Goal: Information Seeking & Learning: Learn about a topic

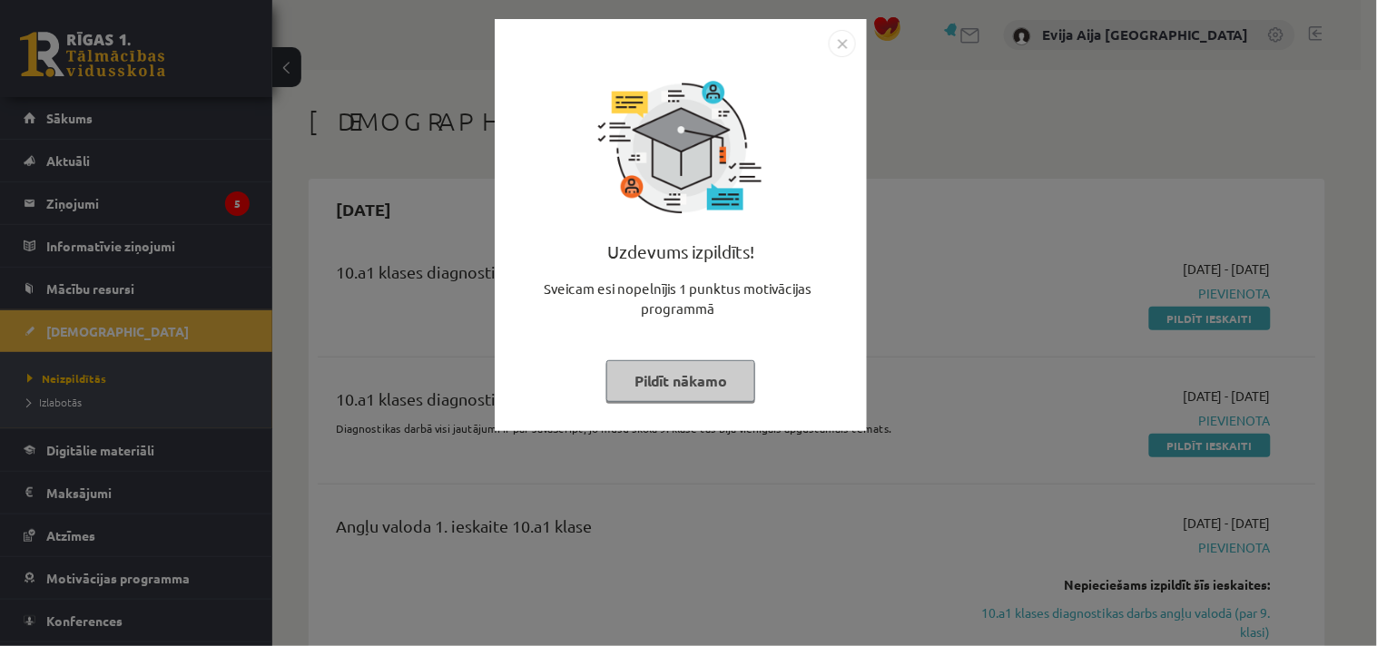
click at [682, 372] on button "Pildīt nākamo" at bounding box center [680, 381] width 149 height 42
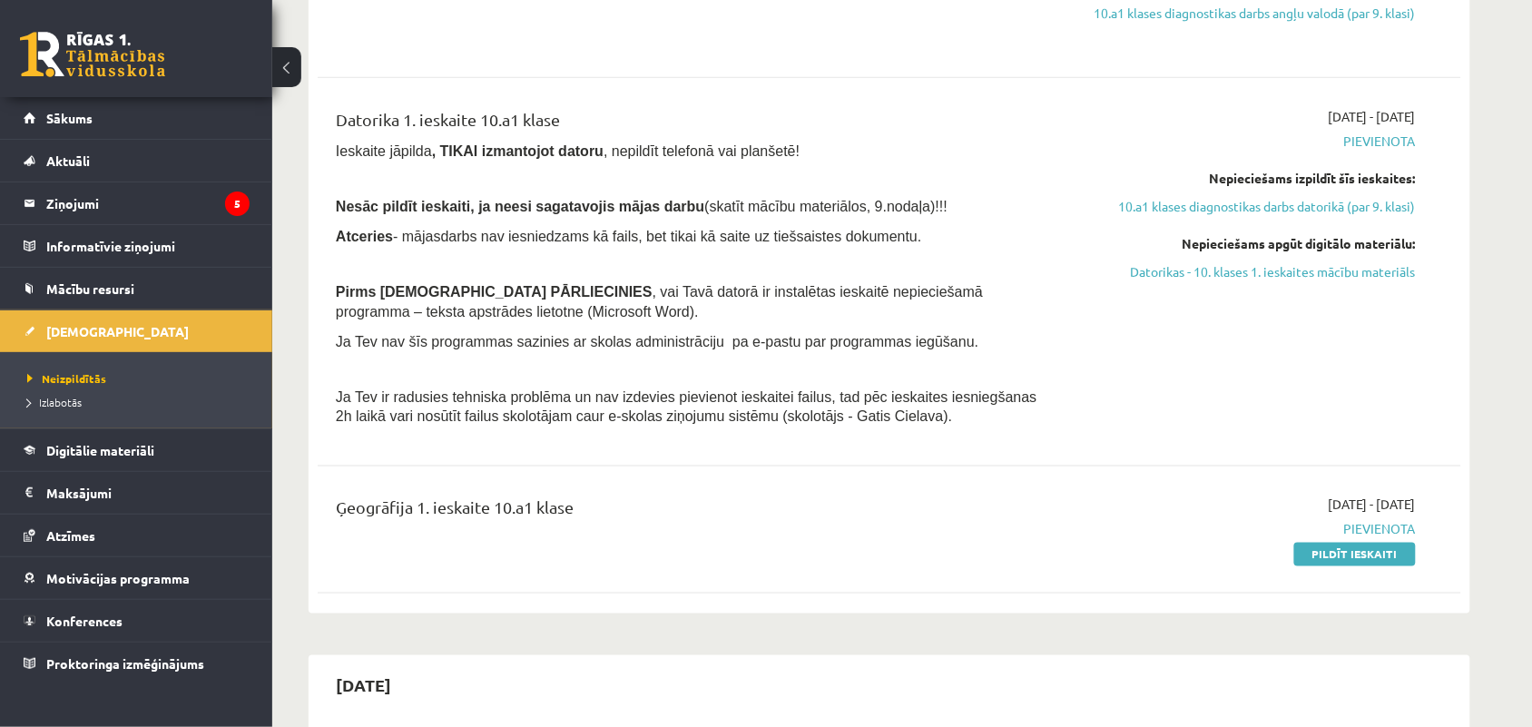
scroll to position [573, 0]
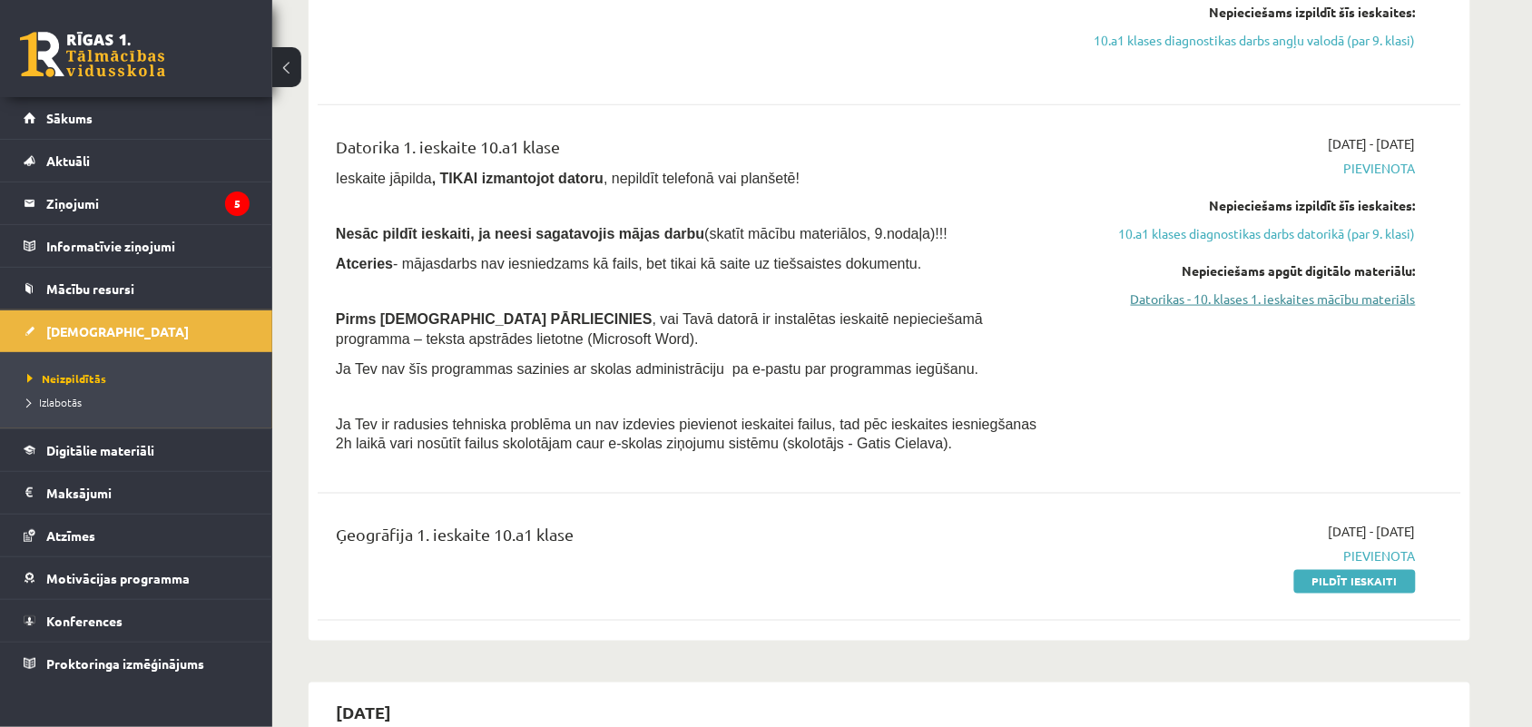
click at [1371, 298] on link "Datorikas - 10. klases 1. ieskaites mācību materiāls" at bounding box center [1244, 298] width 342 height 19
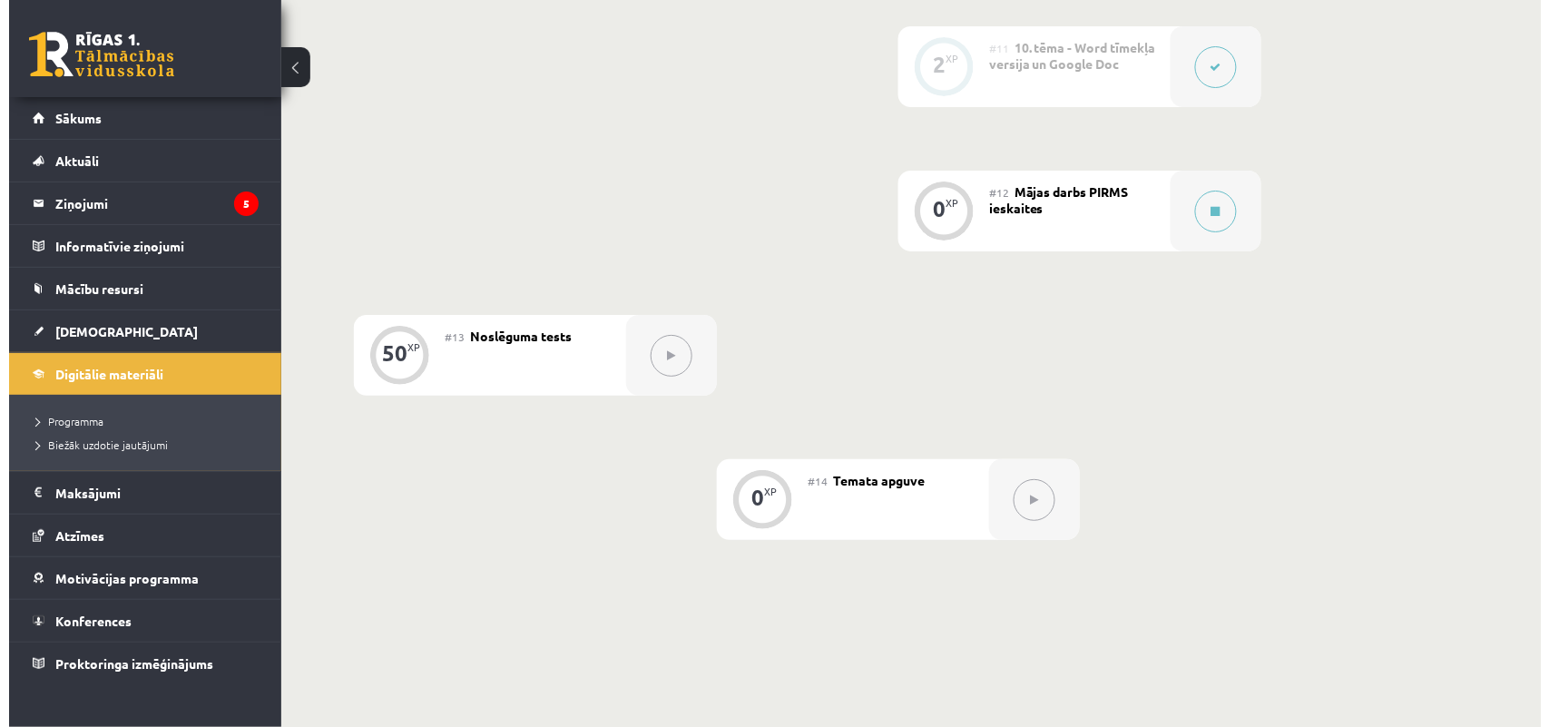
scroll to position [1976, 0]
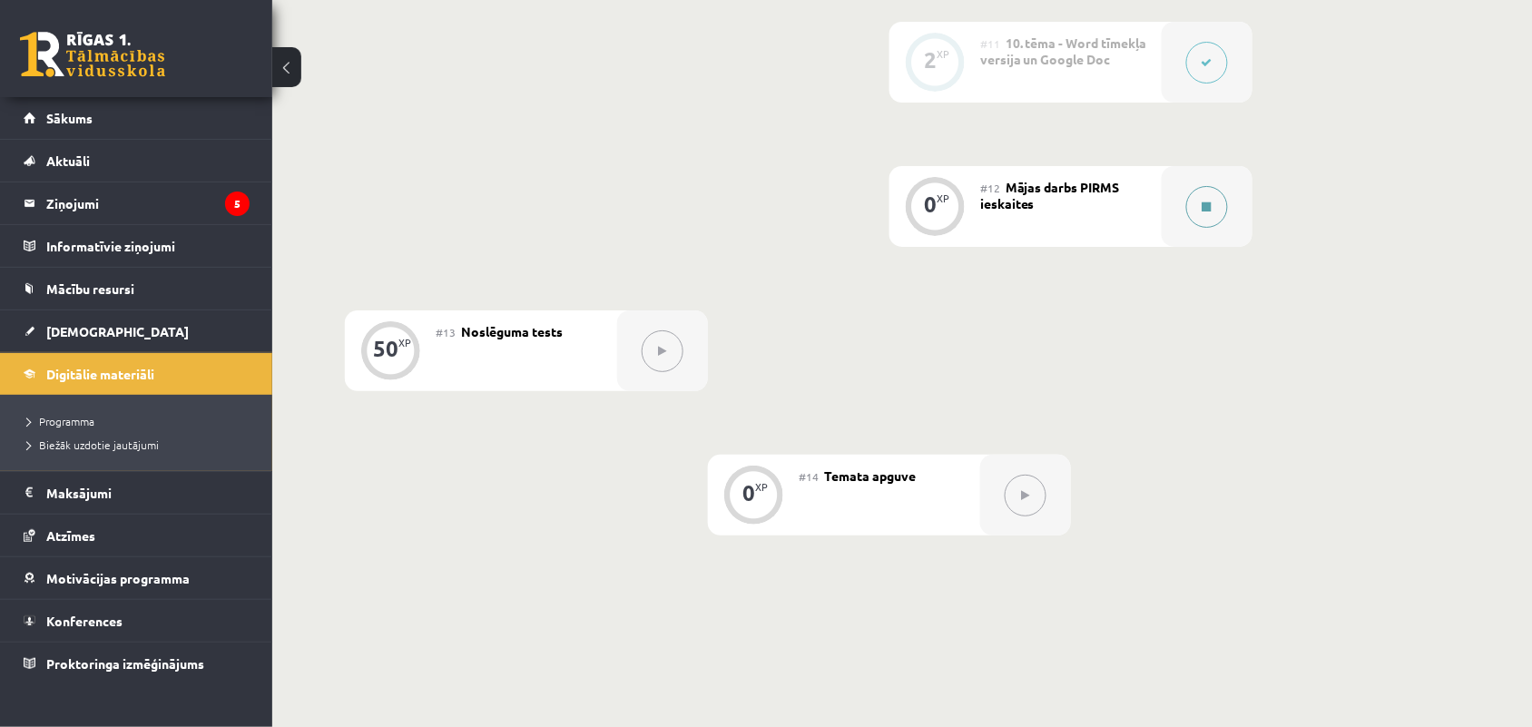
click at [1195, 202] on button at bounding box center [1207, 207] width 42 height 42
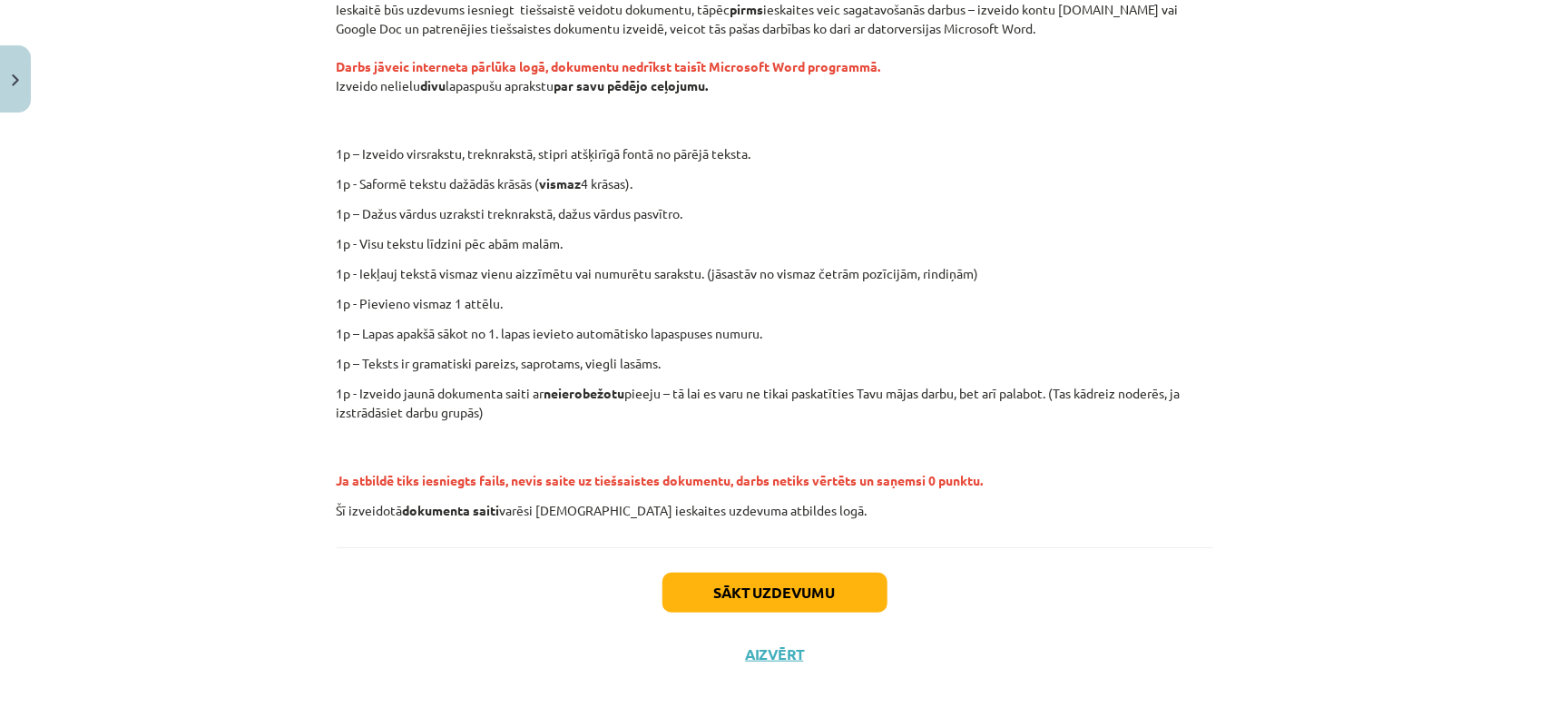
scroll to position [328, 0]
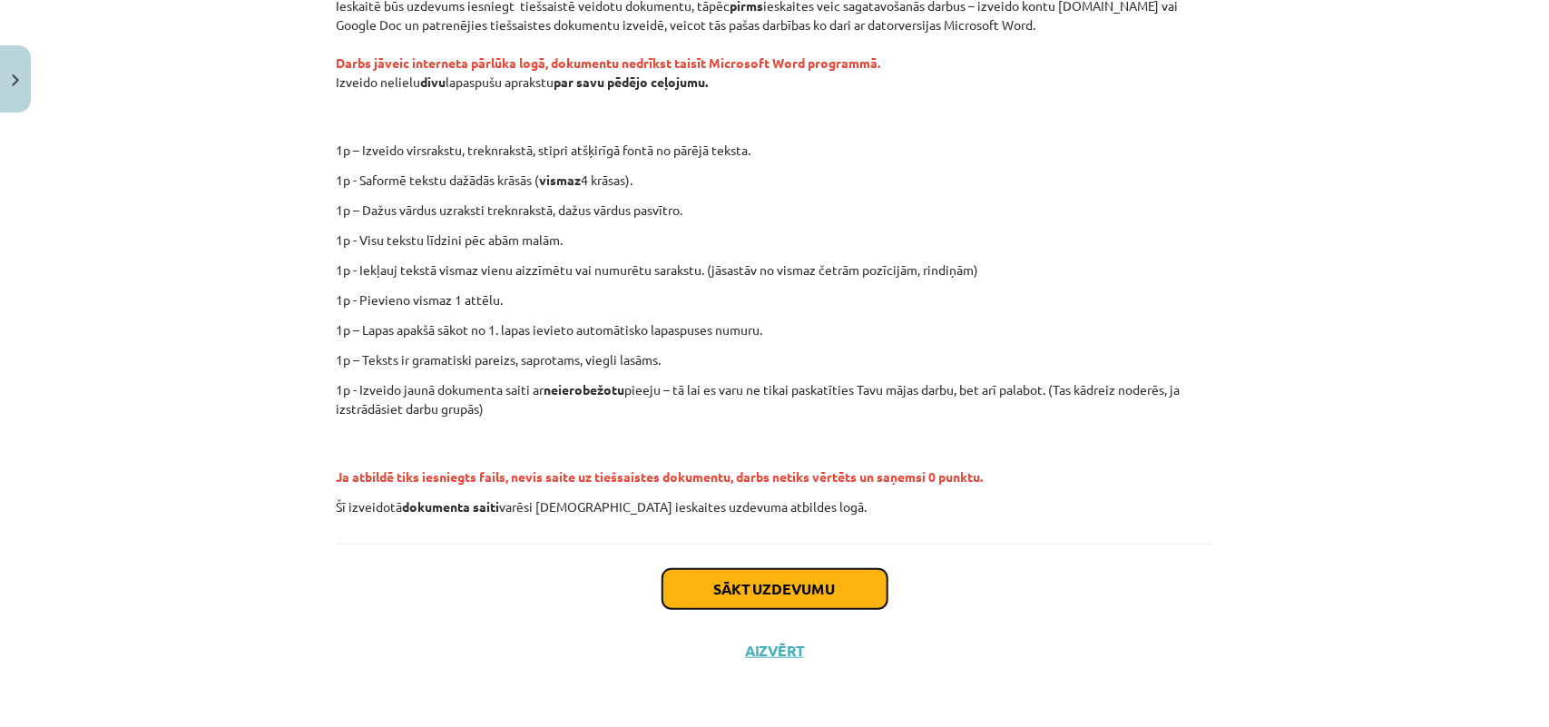
click at [742, 599] on button "Sākt uzdevumu" at bounding box center [774, 589] width 225 height 40
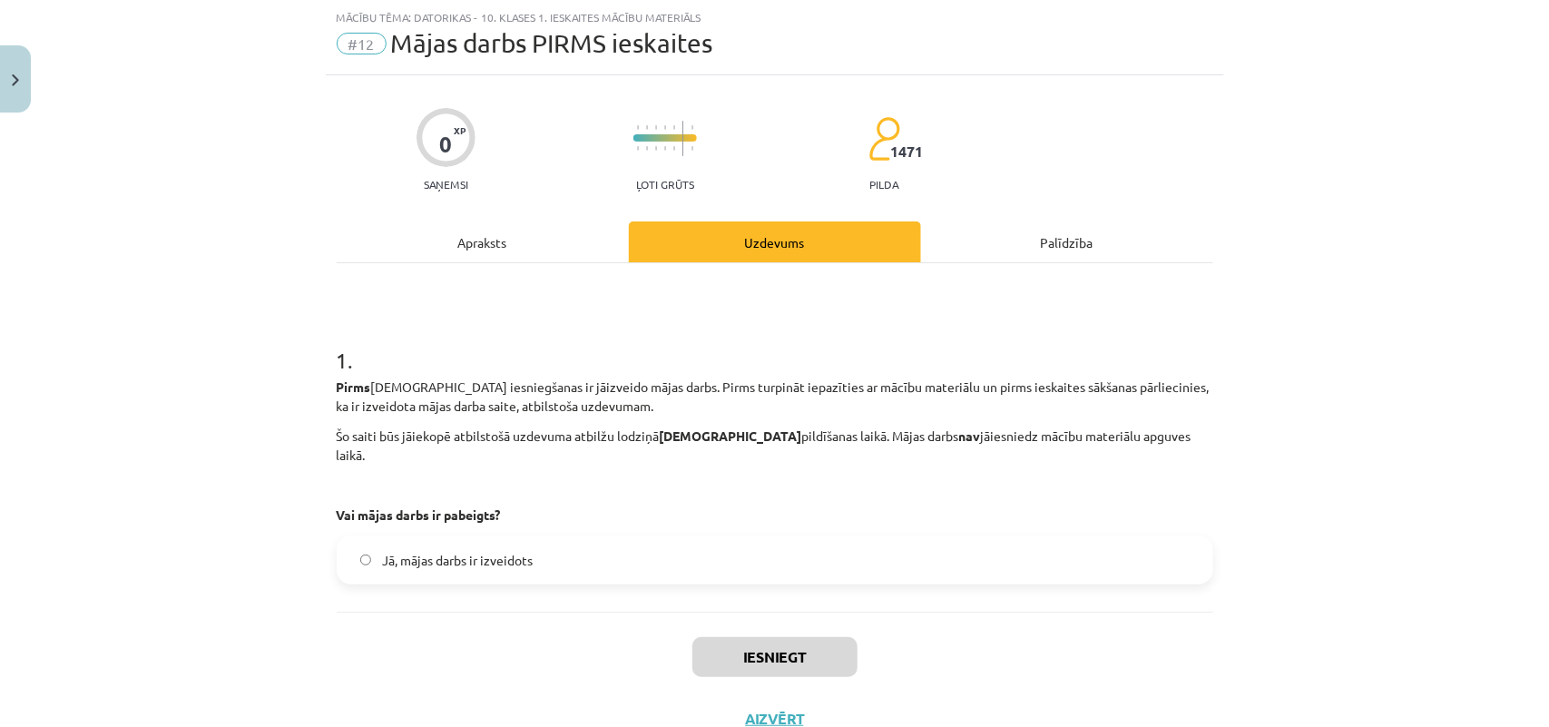
click at [411, 551] on span "Jā, mājas darbs ir izveidots" at bounding box center [457, 560] width 151 height 19
click at [769, 637] on button "Iesniegt" at bounding box center [774, 657] width 165 height 40
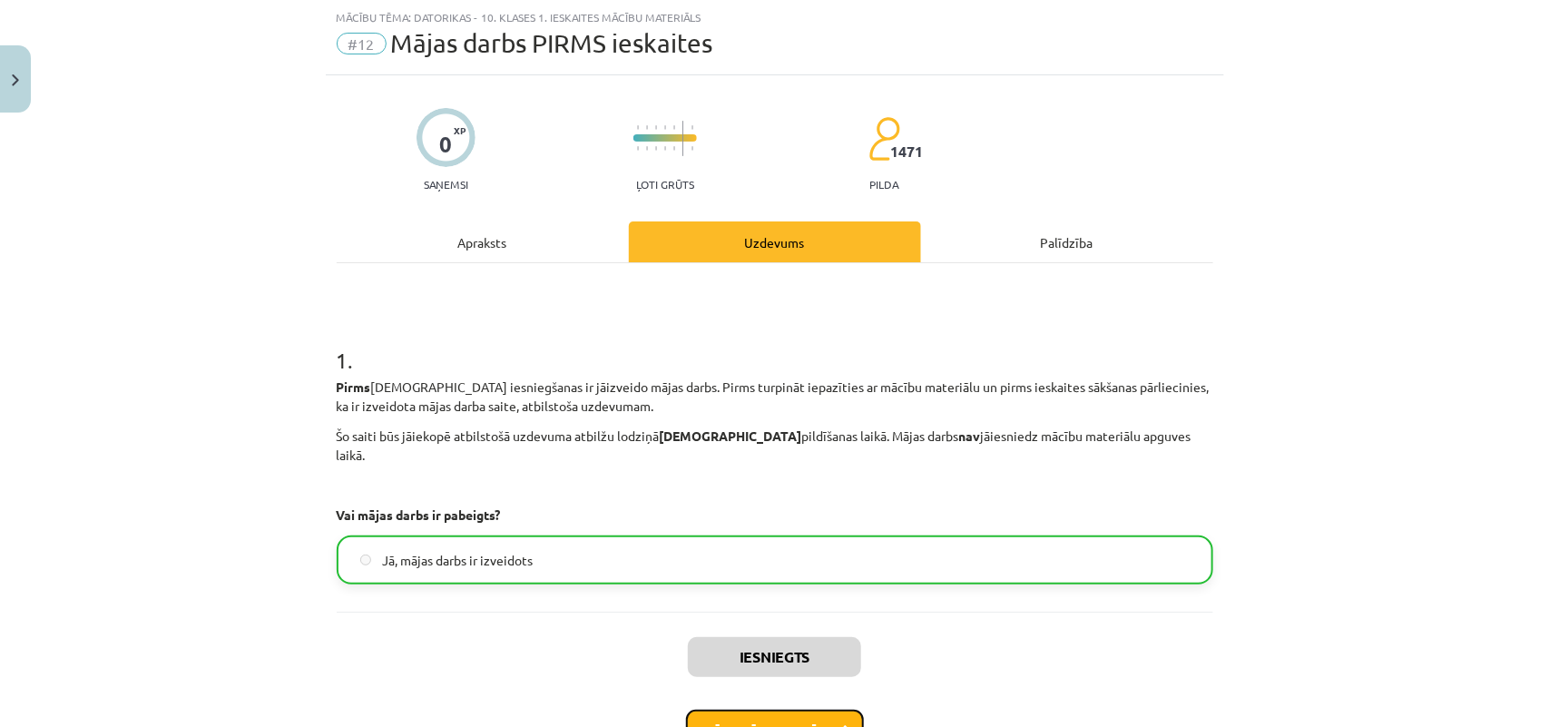
click at [758, 710] on button "Nākamā nodarbība" at bounding box center [775, 731] width 178 height 42
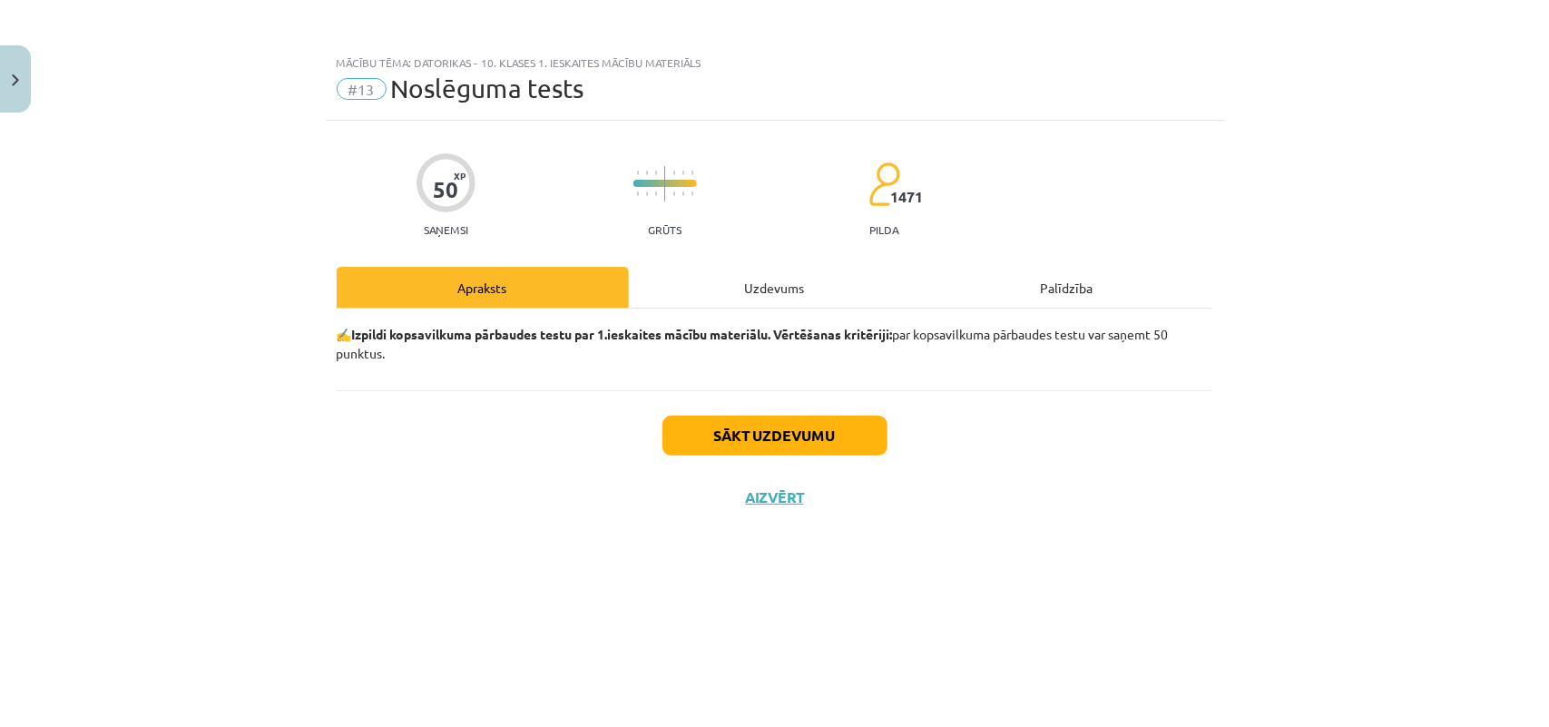
scroll to position [0, 0]
click at [767, 433] on button "Sākt uzdevumu" at bounding box center [774, 436] width 225 height 40
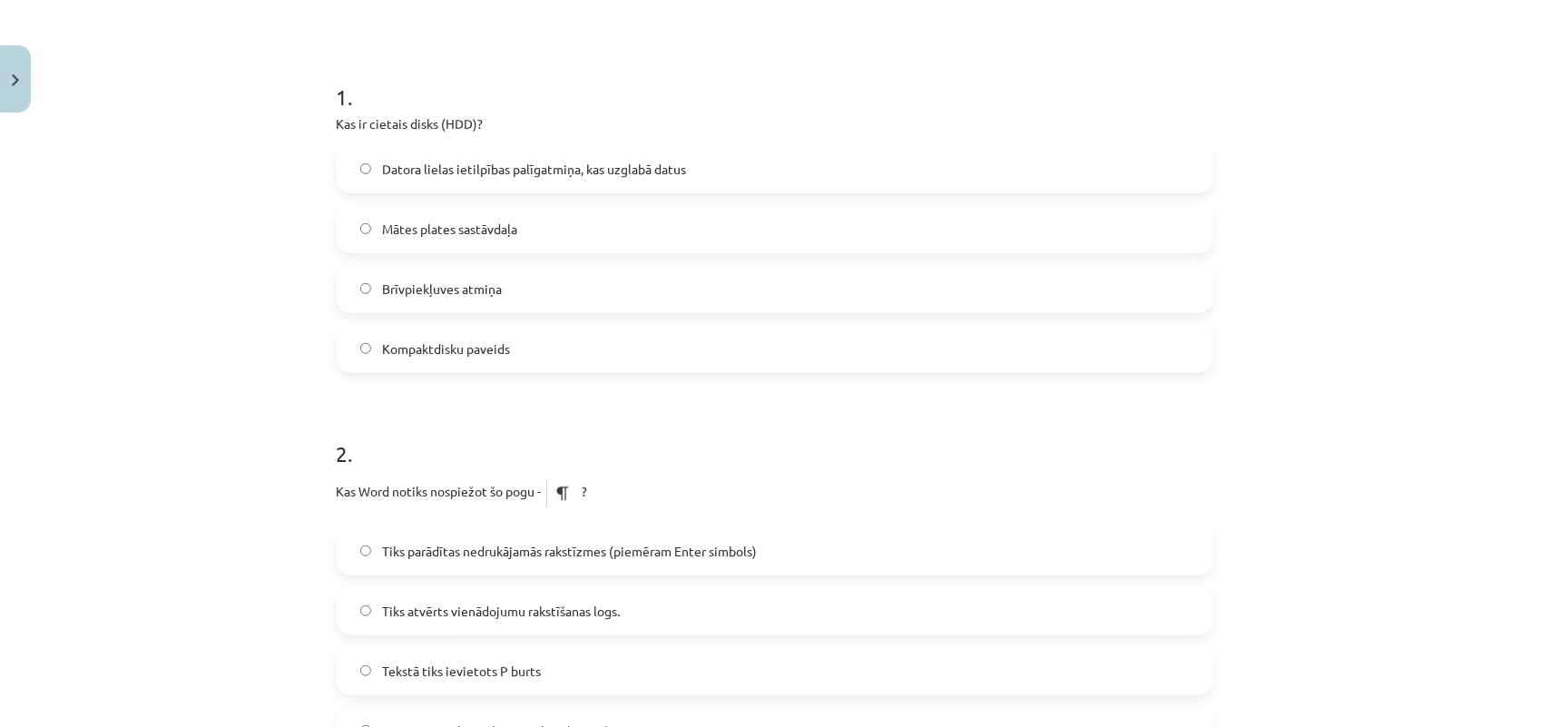
scroll to position [261, 0]
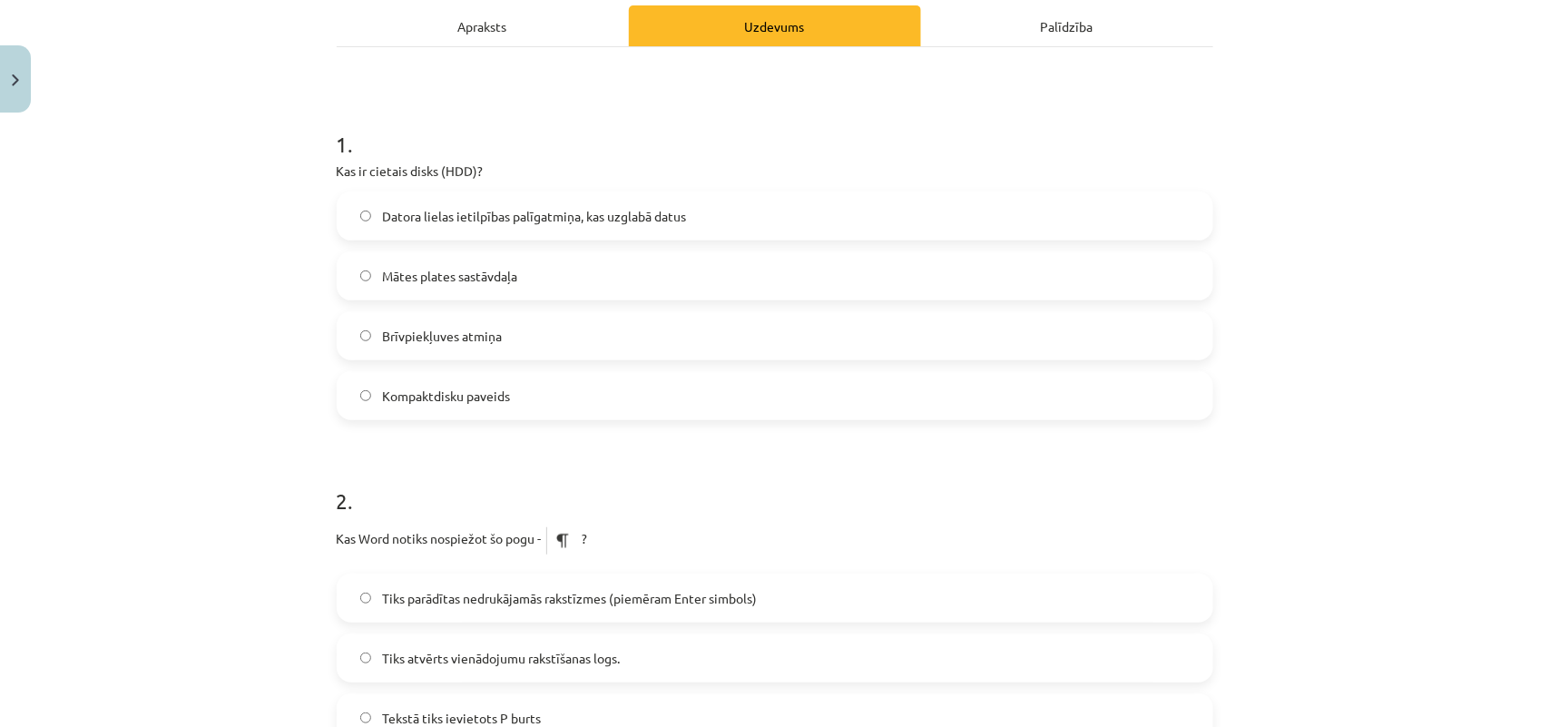
click at [1122, 220] on label "Datora lielas ietilpības palīgatmiņa, kas uzglabā datus" at bounding box center [774, 215] width 873 height 45
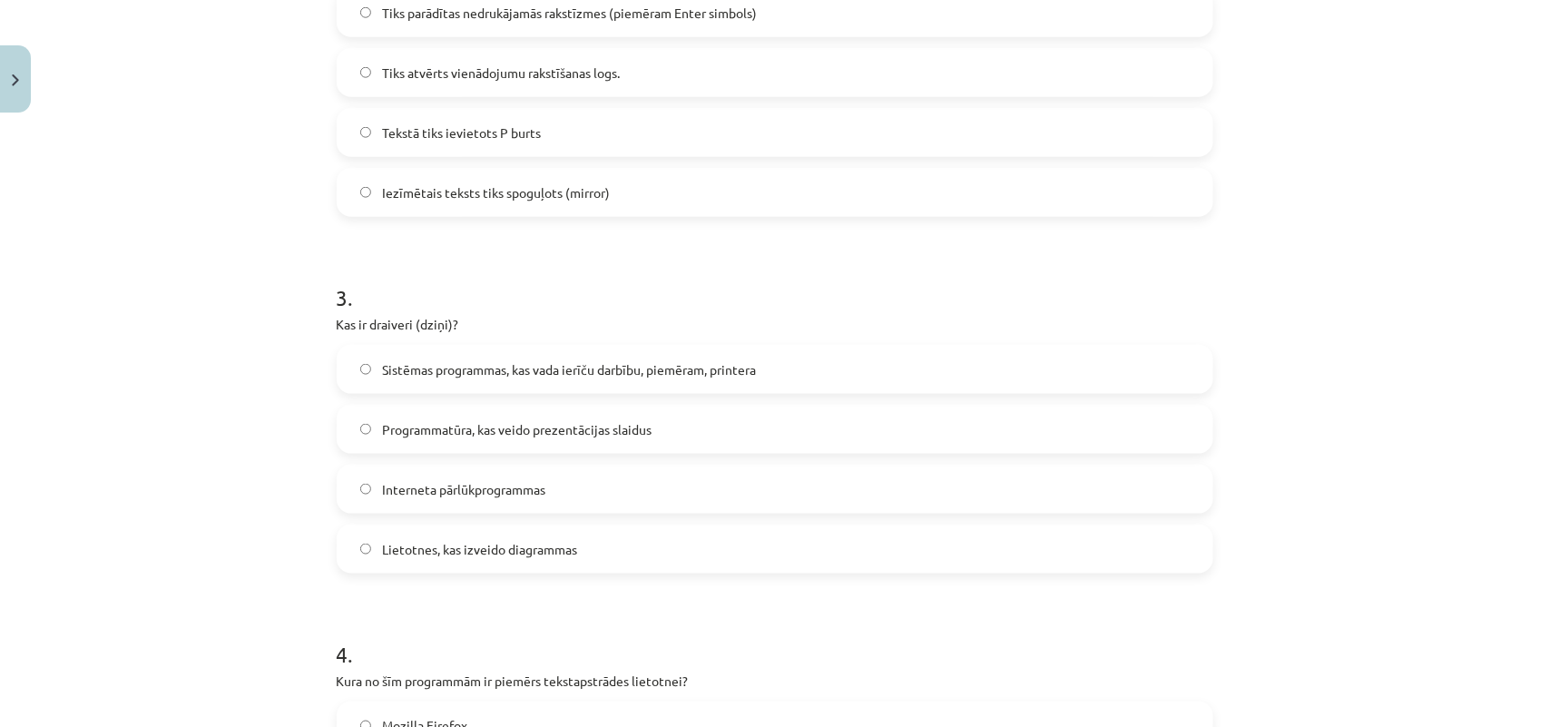
scroll to position [851, 0]
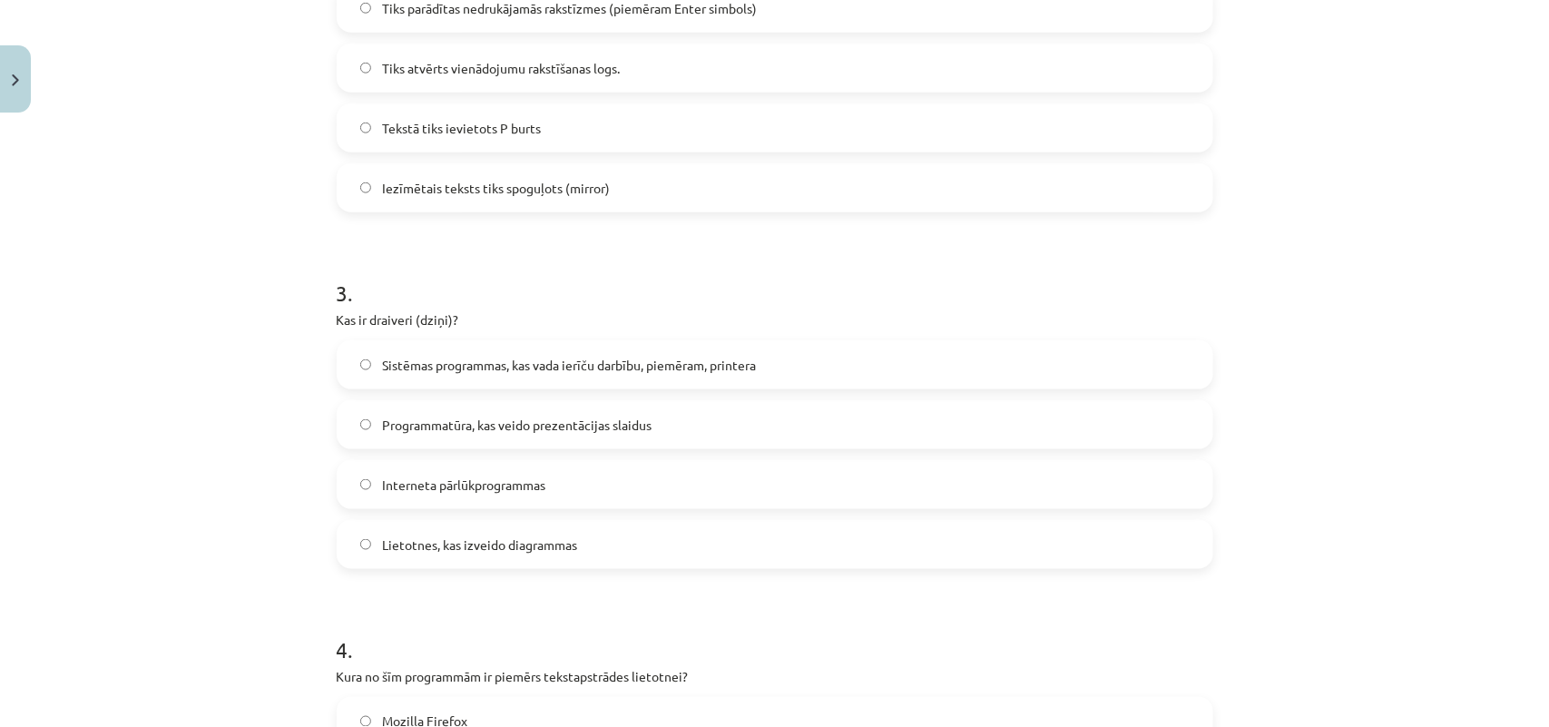
click at [363, 358] on label "Sistēmas programmas, kas vada ierīču darbību, piemēram, printera" at bounding box center [774, 364] width 873 height 45
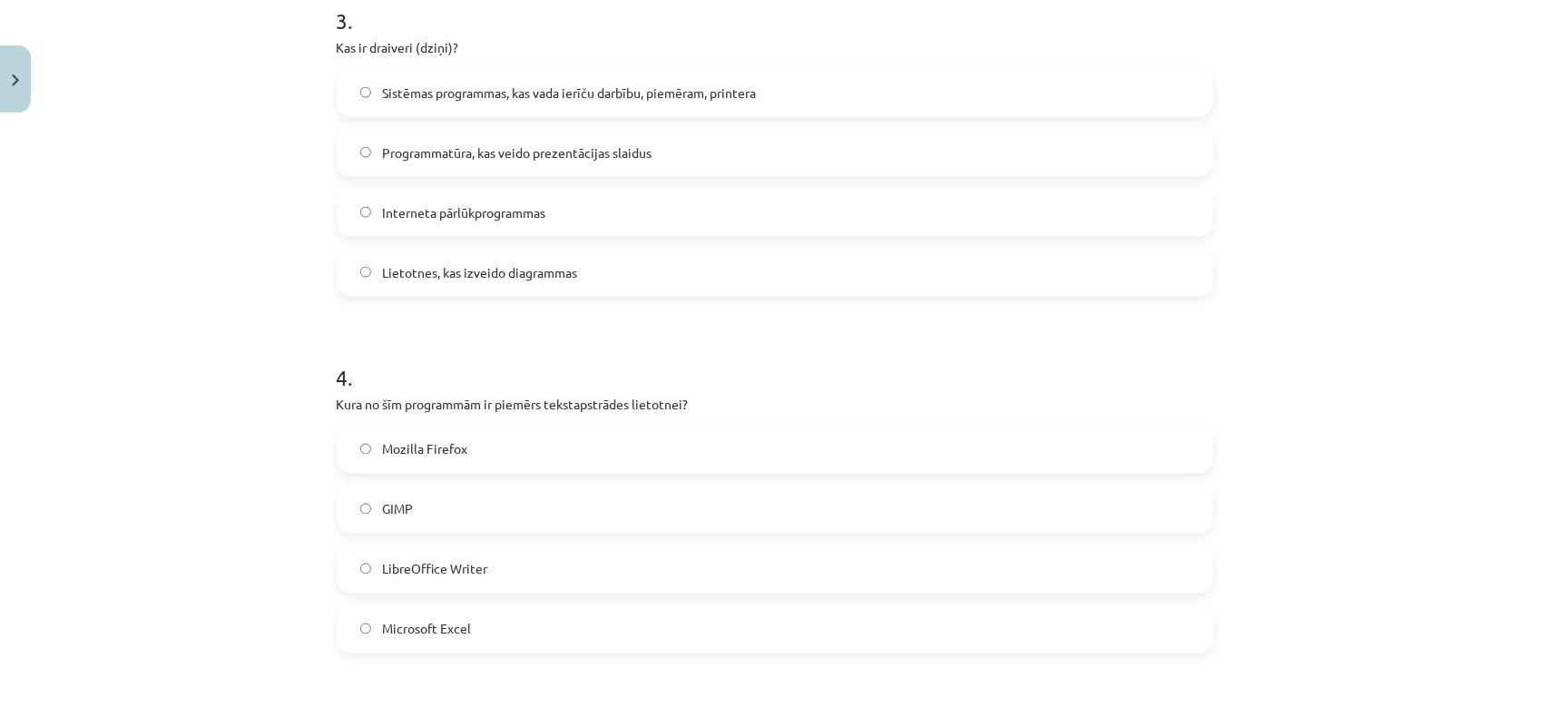
scroll to position [1169, 0]
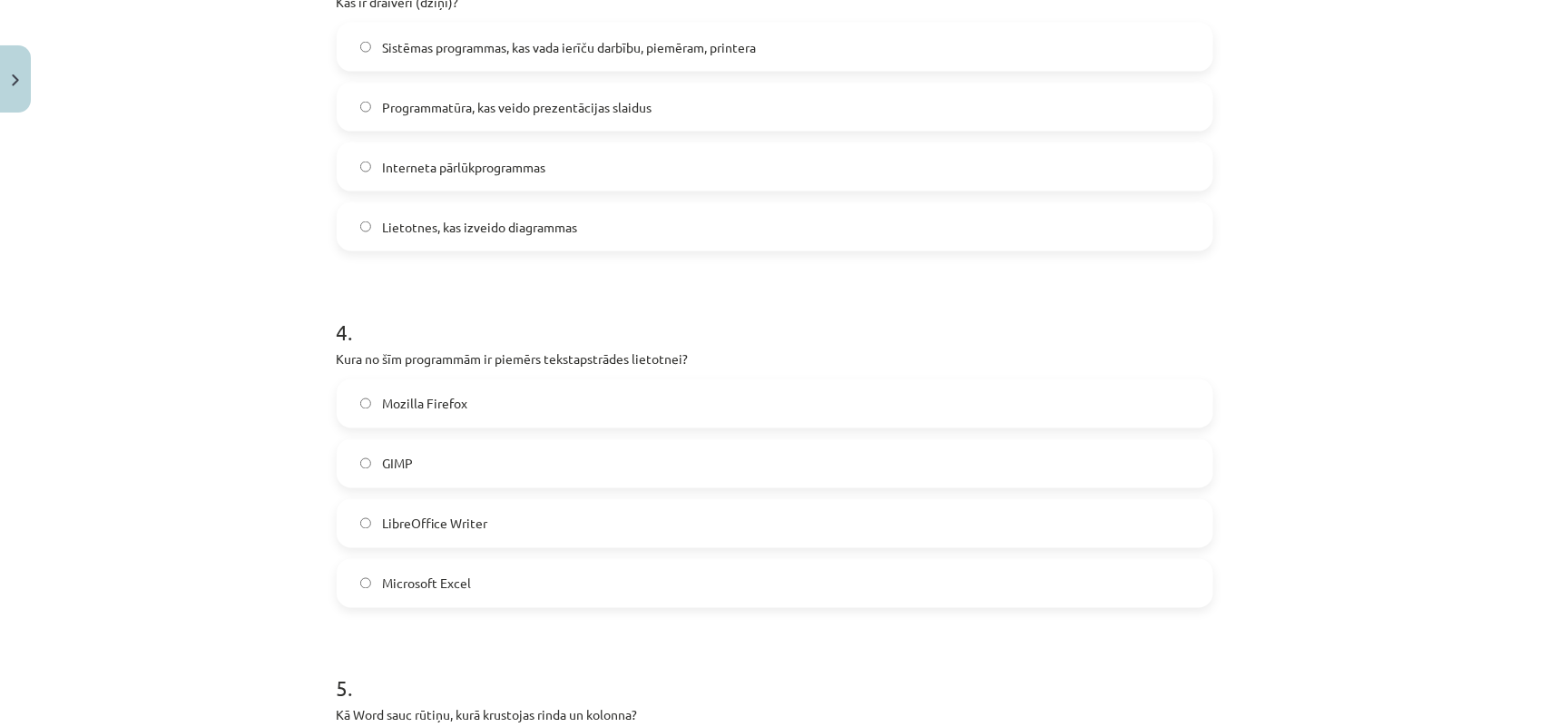
click at [378, 570] on label "Microsoft Excel" at bounding box center [774, 583] width 873 height 45
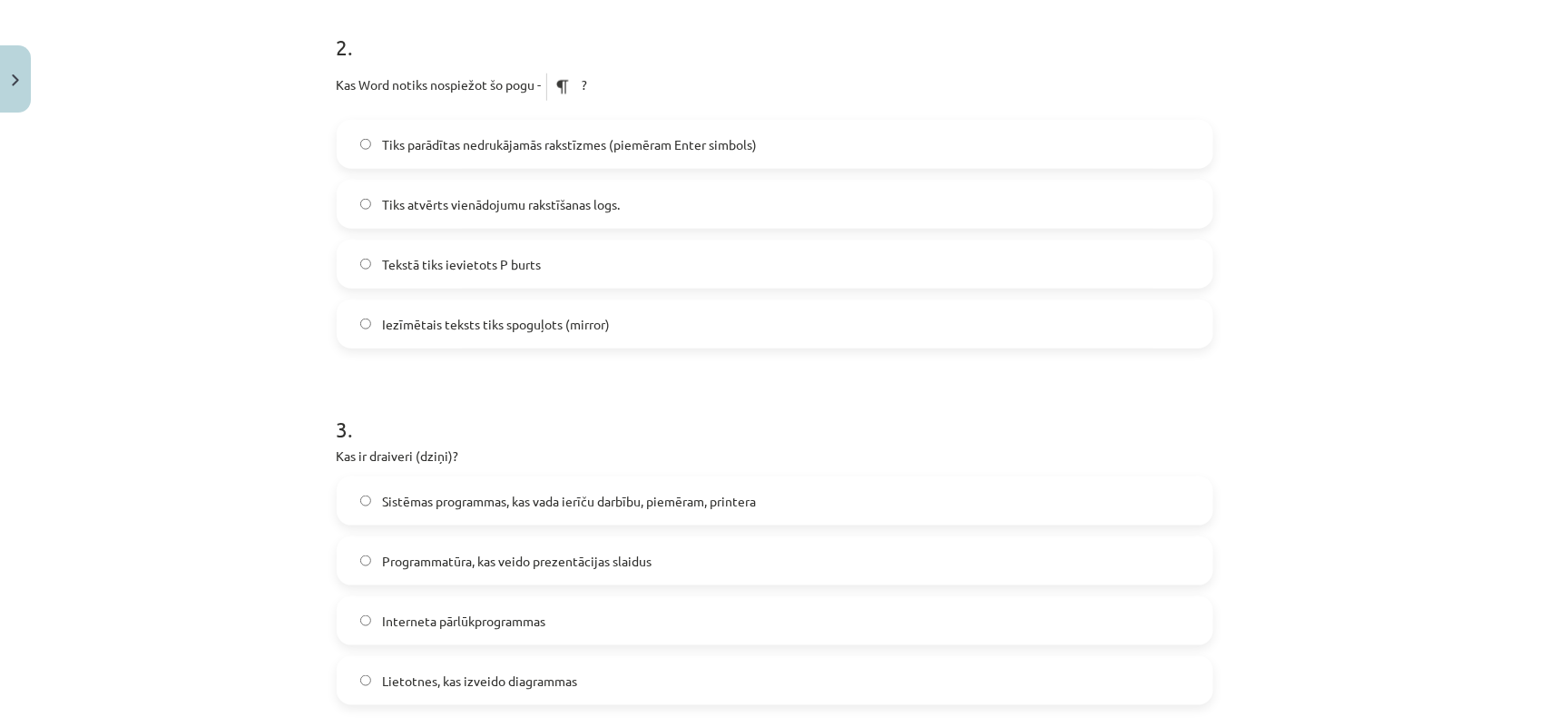
scroll to position [670, 0]
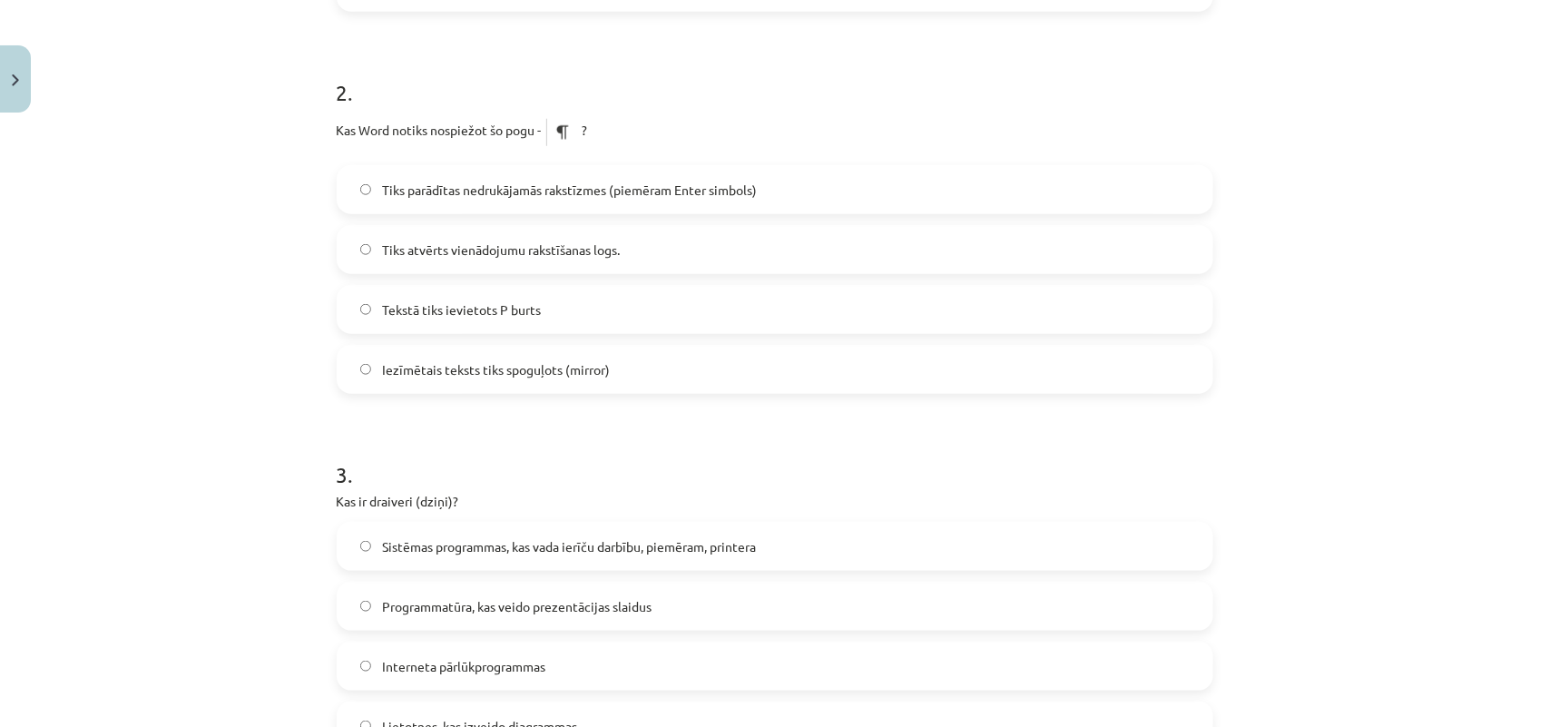
click at [681, 172] on label "Tiks parādītas nedrukājamās rakstīzmes (piemēram Enter simbols)" at bounding box center [774, 189] width 873 height 45
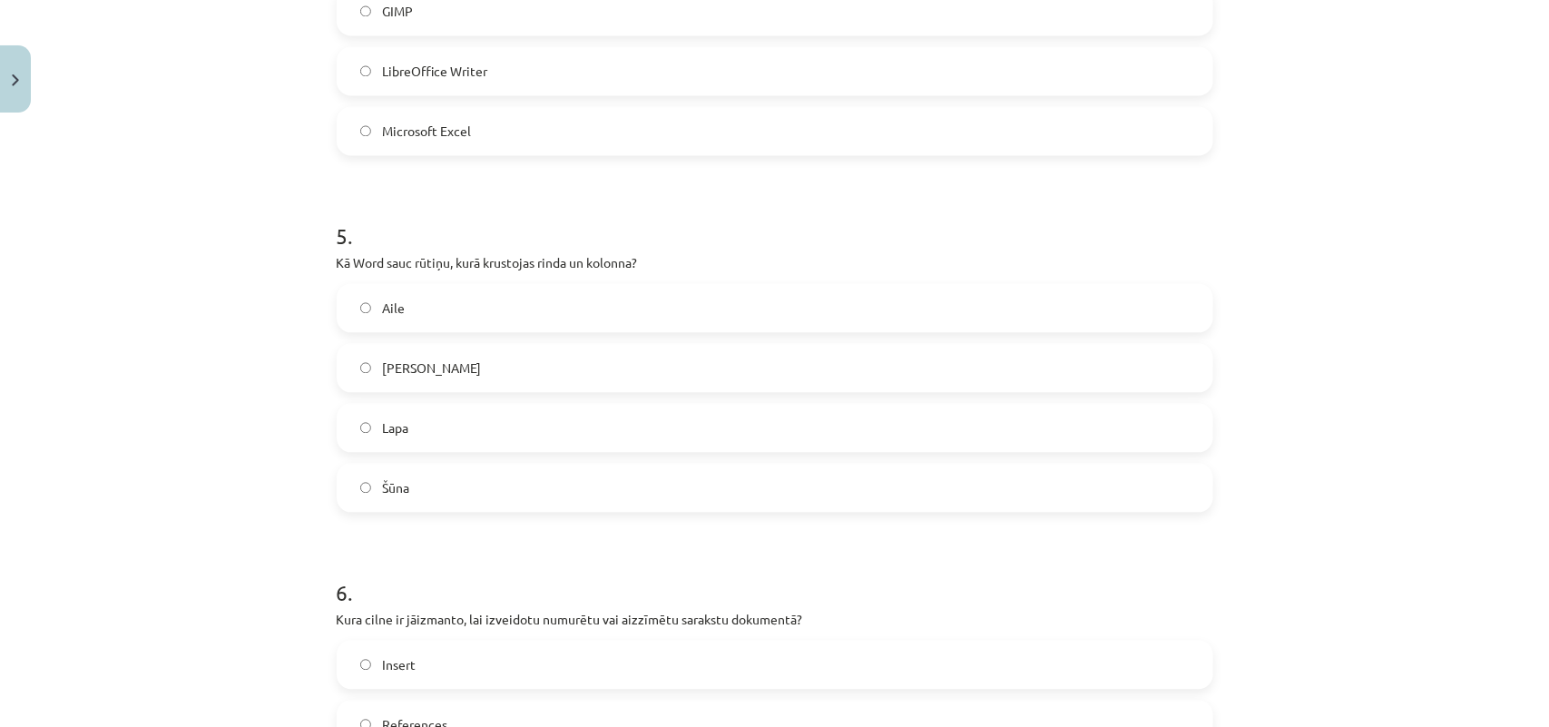
scroll to position [1622, 0]
click at [924, 488] on label "Šūna" at bounding box center [774, 486] width 873 height 45
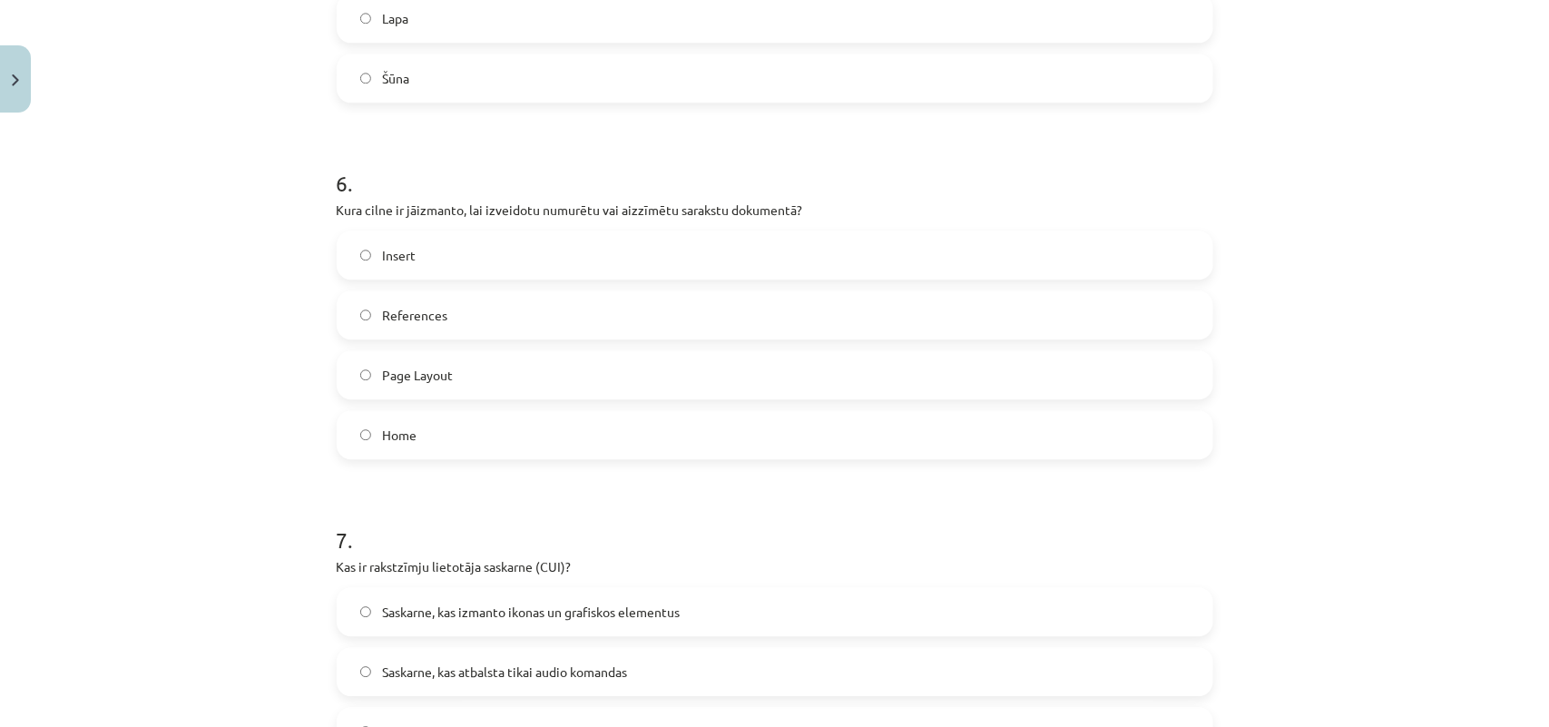
scroll to position [2076, 0]
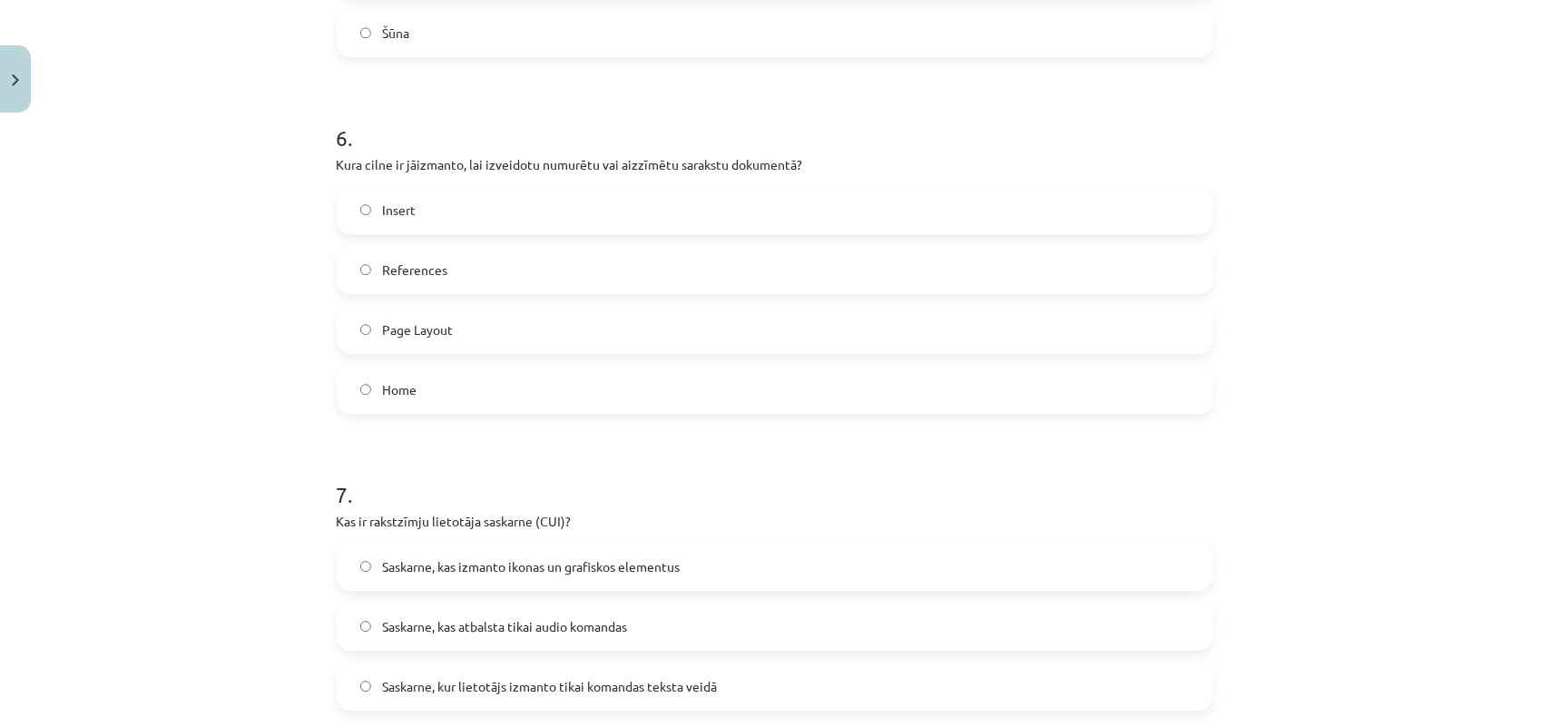
click at [455, 277] on label "References" at bounding box center [774, 269] width 873 height 45
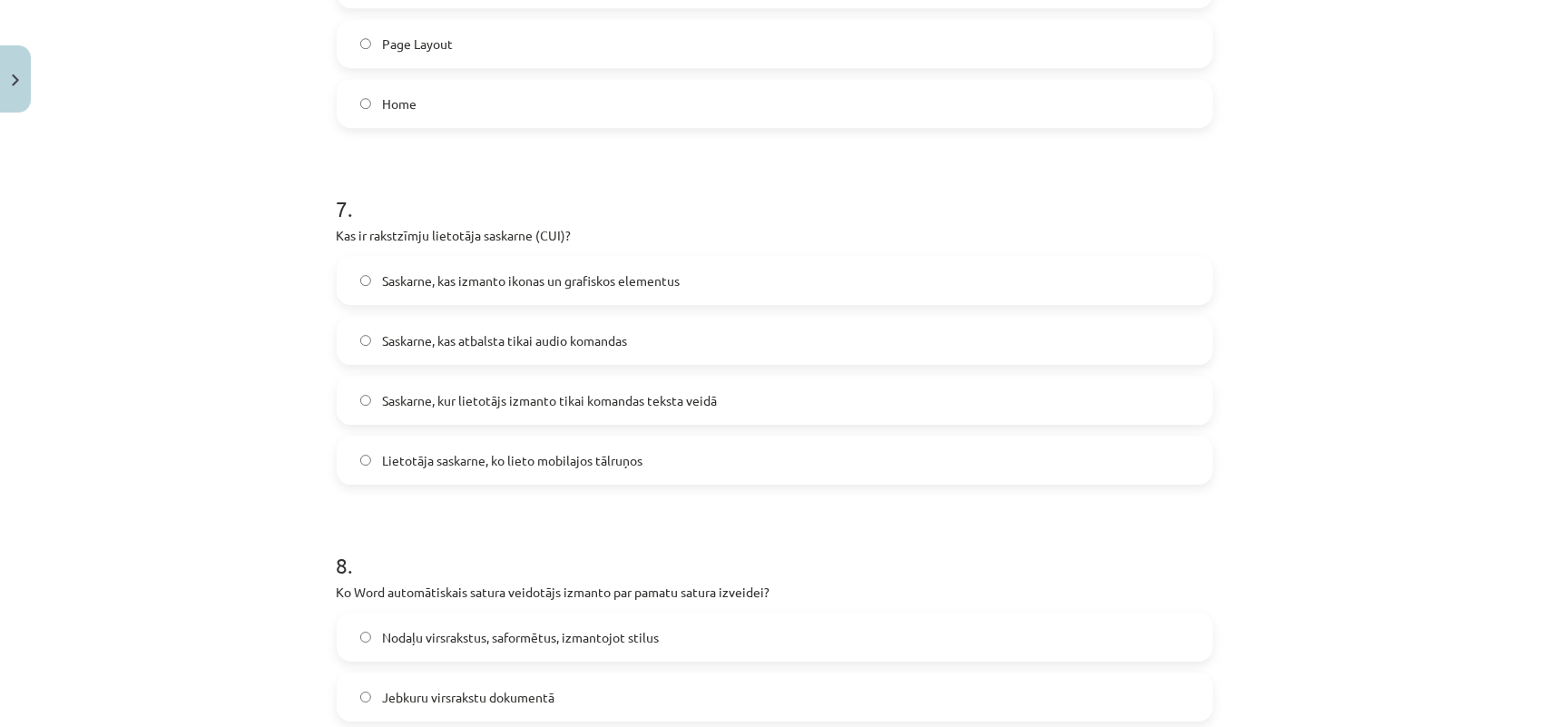
scroll to position [2394, 0]
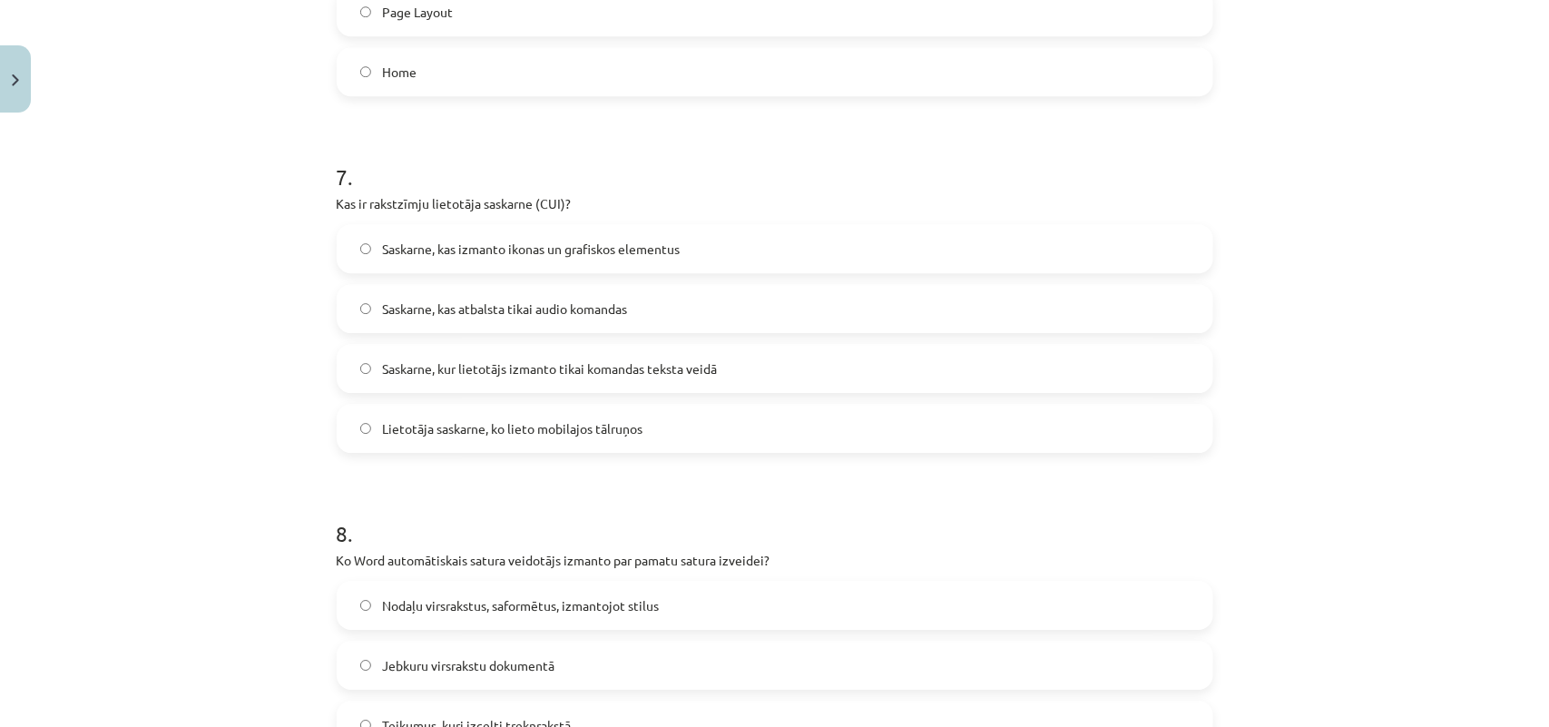
click at [1016, 422] on label "Lietotāja saskarne, ko lieto mobilajos tālruņos" at bounding box center [774, 428] width 873 height 45
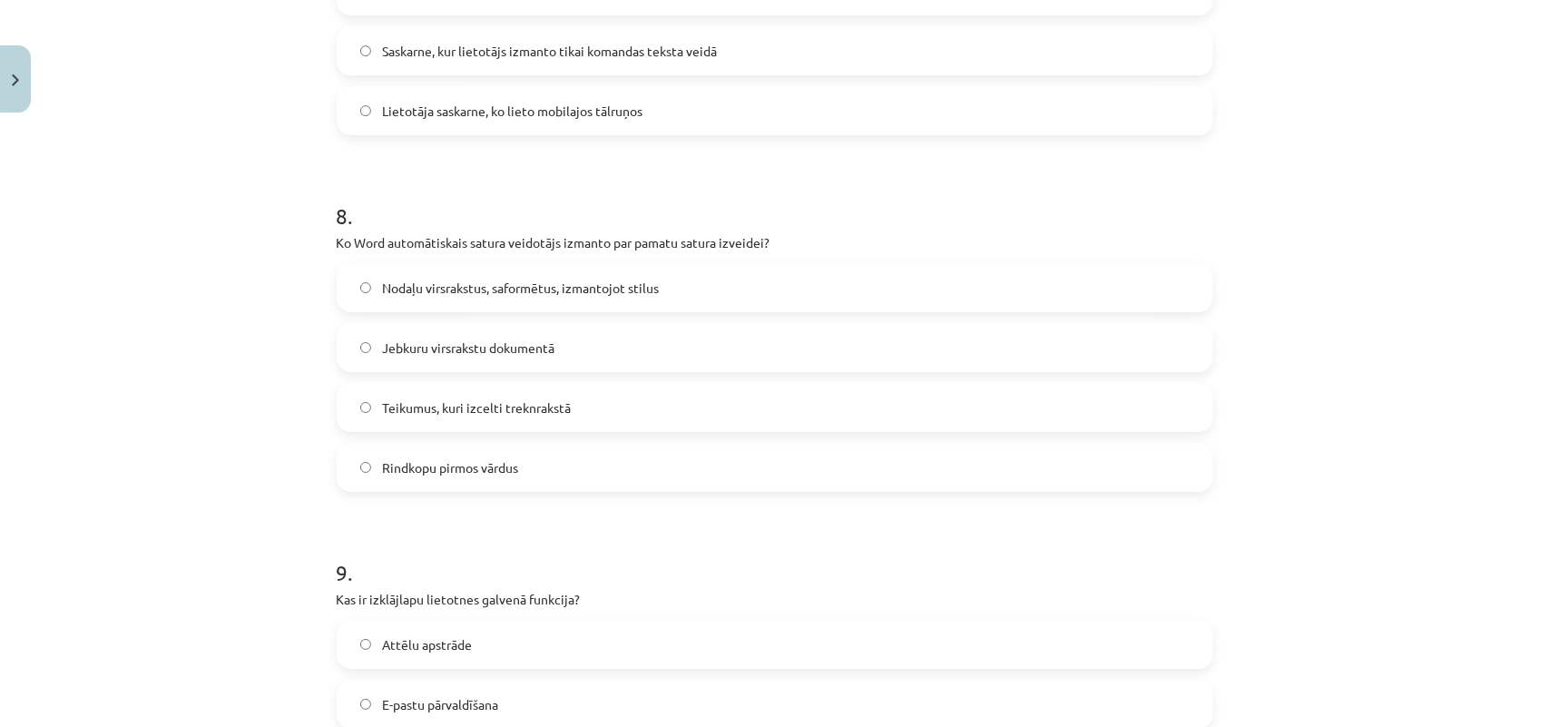
scroll to position [2757, 0]
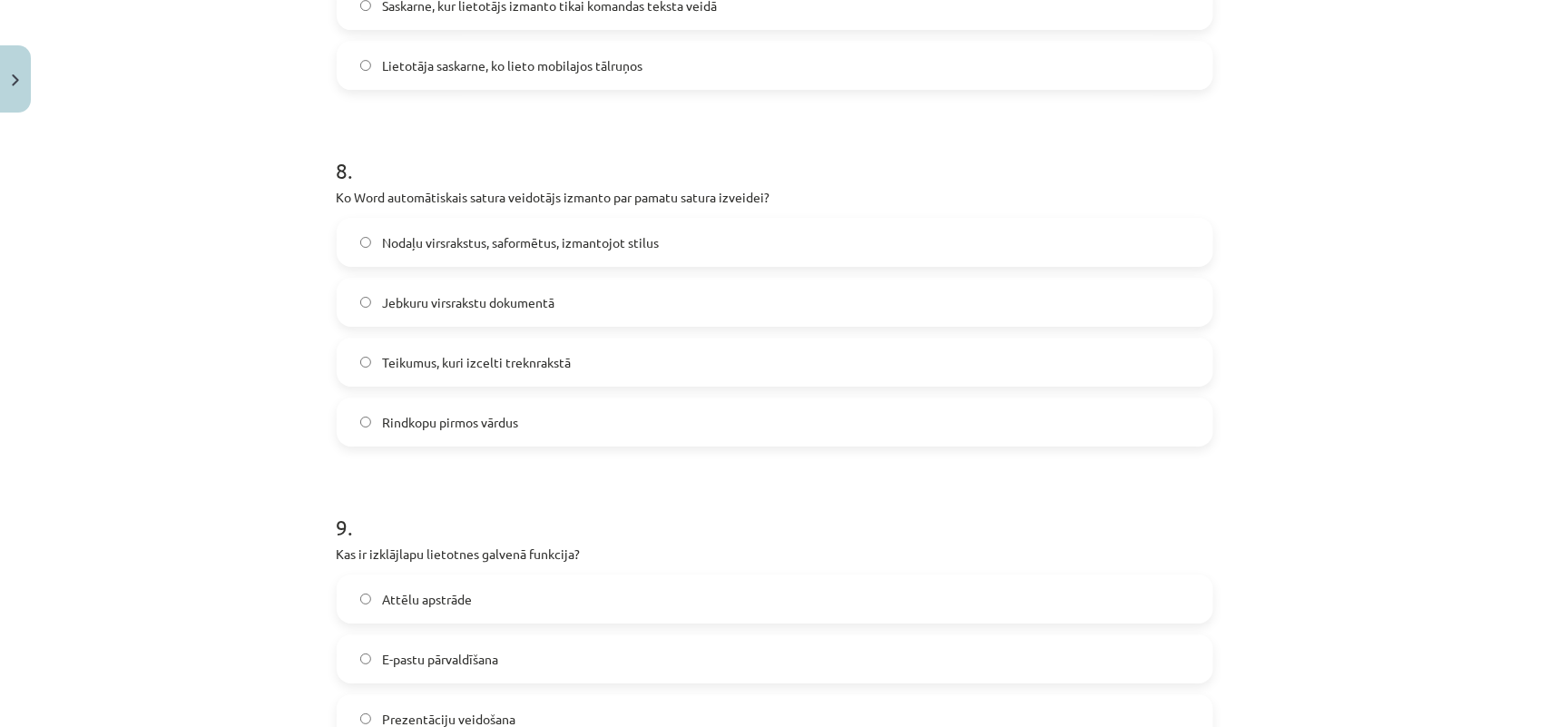
click at [573, 227] on label "Nodaļu virsrakstus, saformētus, izmantojot stilus" at bounding box center [774, 242] width 873 height 45
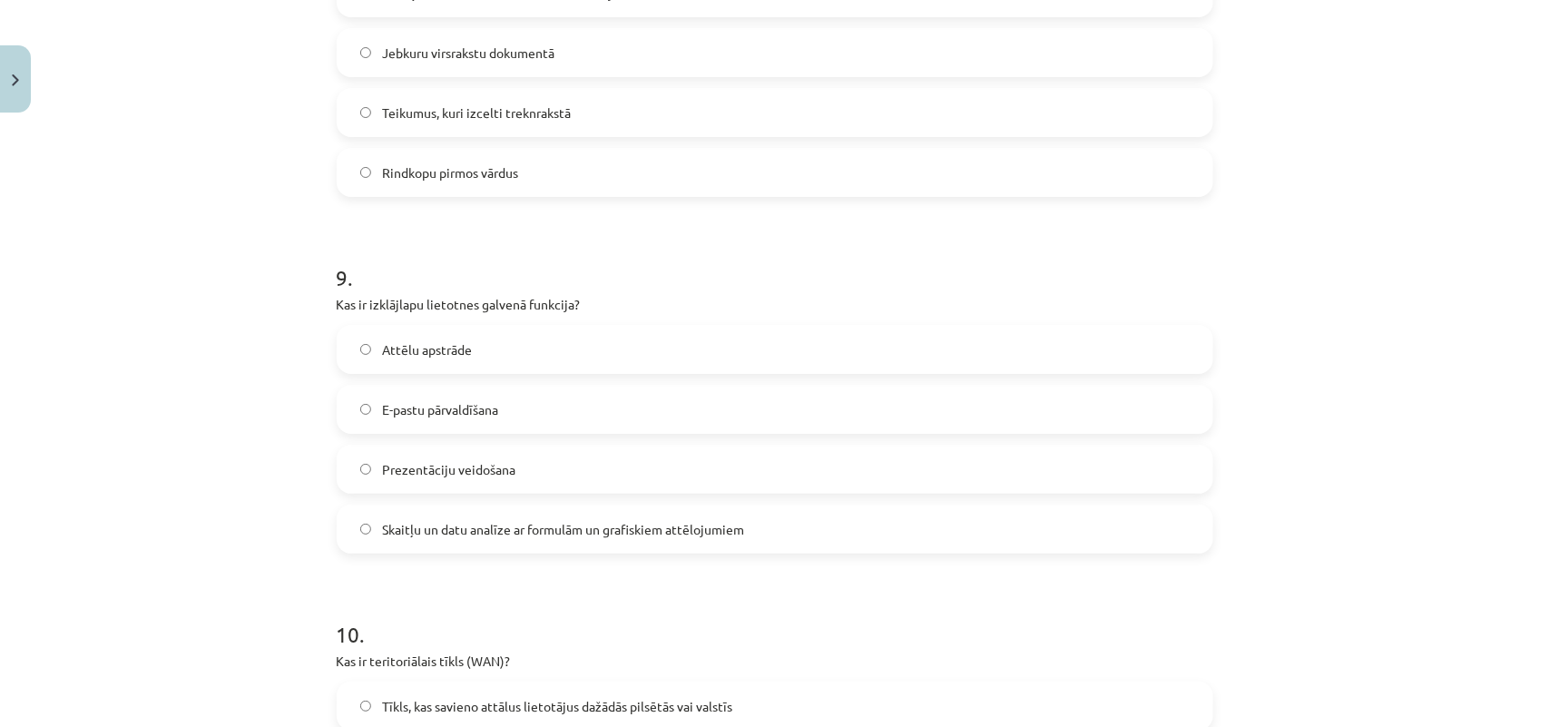
scroll to position [3029, 0]
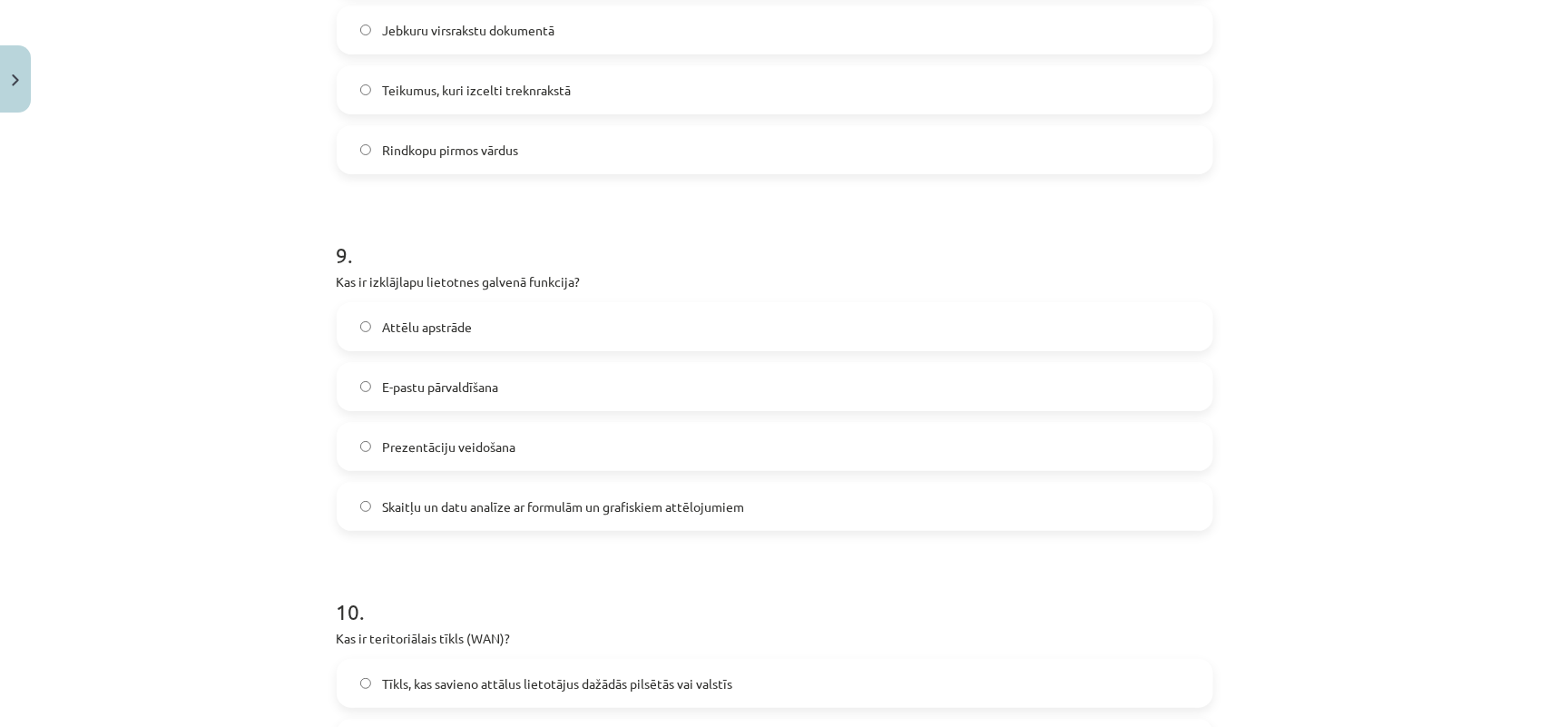
click at [789, 505] on label "Skaitļu un datu analīze ar formulām un grafiskiem attēlojumiem" at bounding box center [774, 506] width 873 height 45
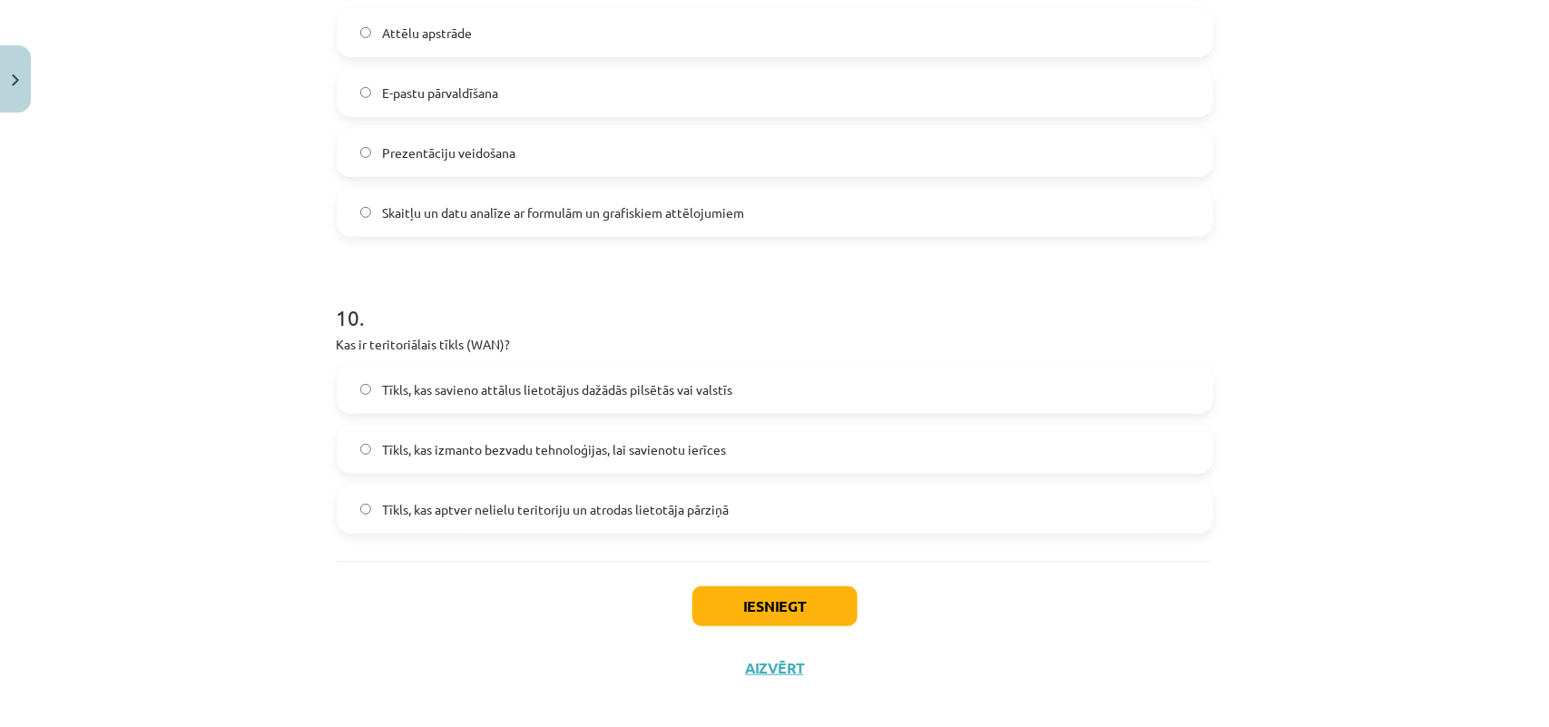
scroll to position [3339, 0]
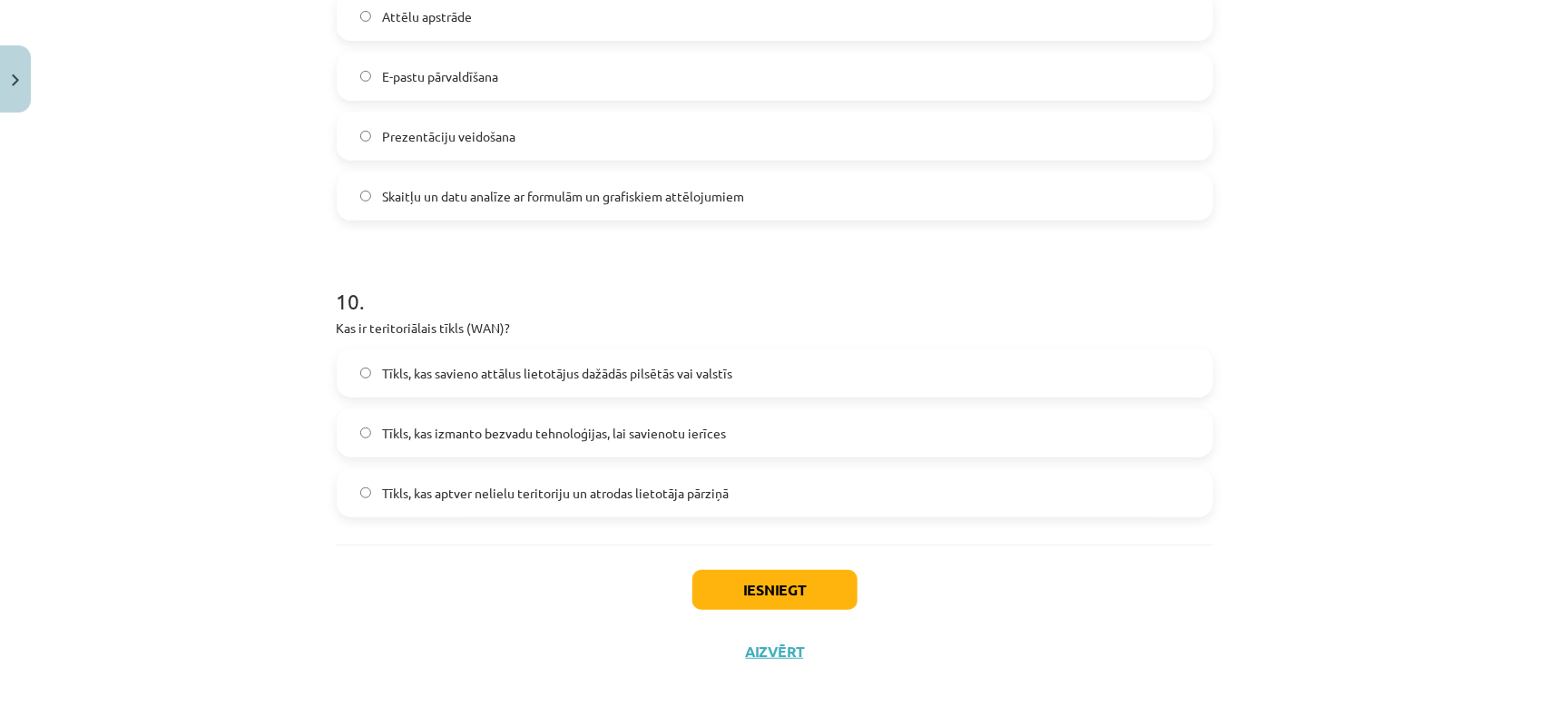
click at [862, 501] on label "Tīkls, kas aptver nelielu teritoriju un atrodas lietotāja pārziņā" at bounding box center [774, 492] width 873 height 45
click at [801, 603] on button "Iesniegt" at bounding box center [774, 590] width 165 height 40
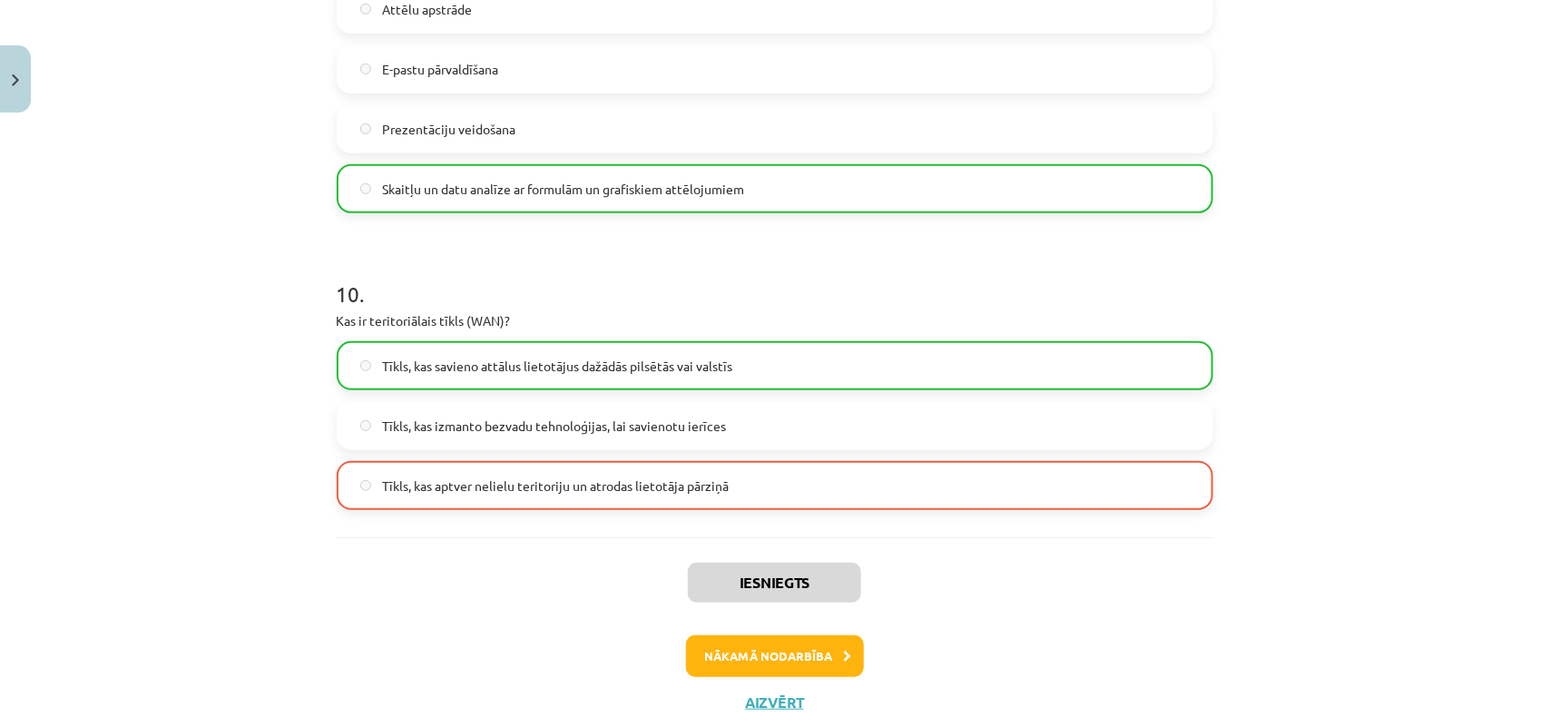
scroll to position [3396, 0]
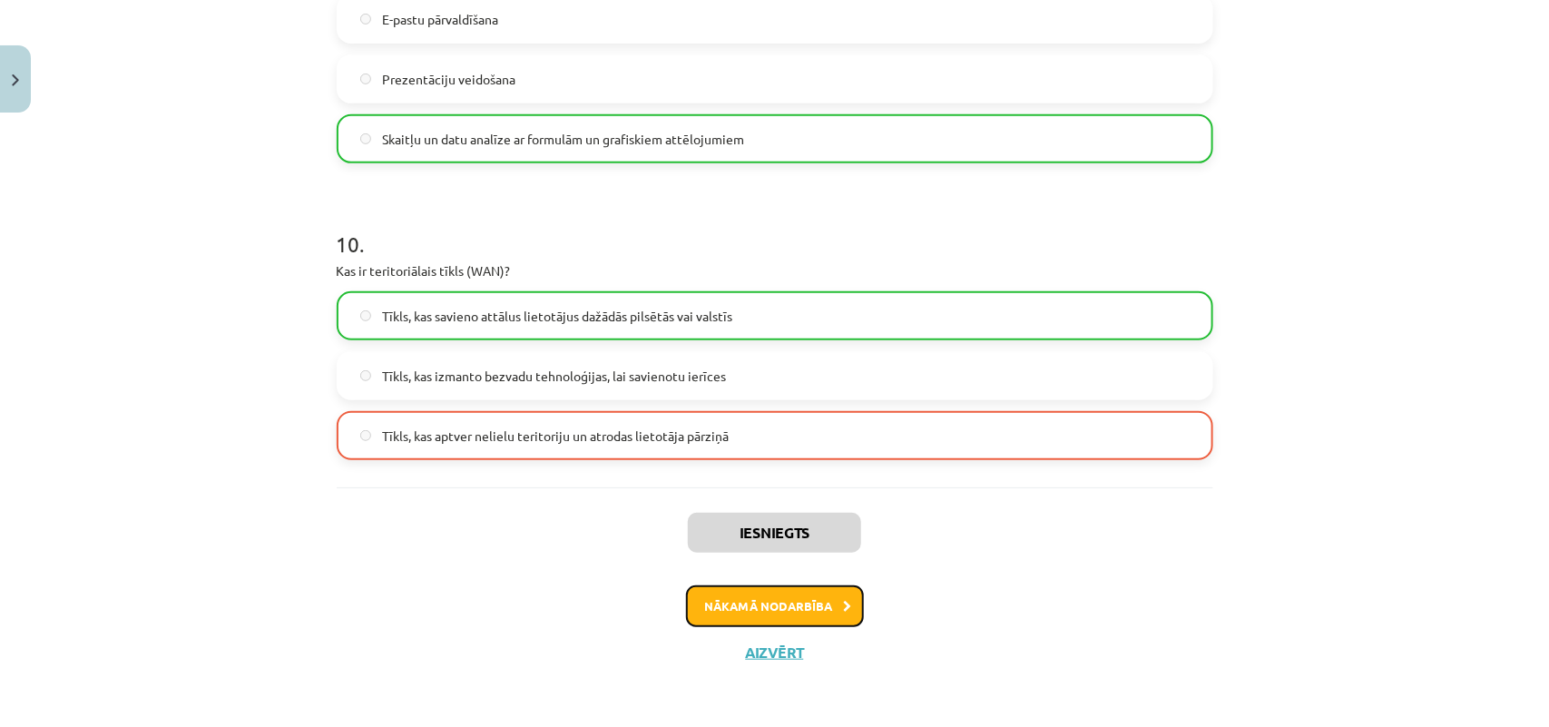
click at [800, 609] on button "Nākamā nodarbība" at bounding box center [775, 606] width 178 height 42
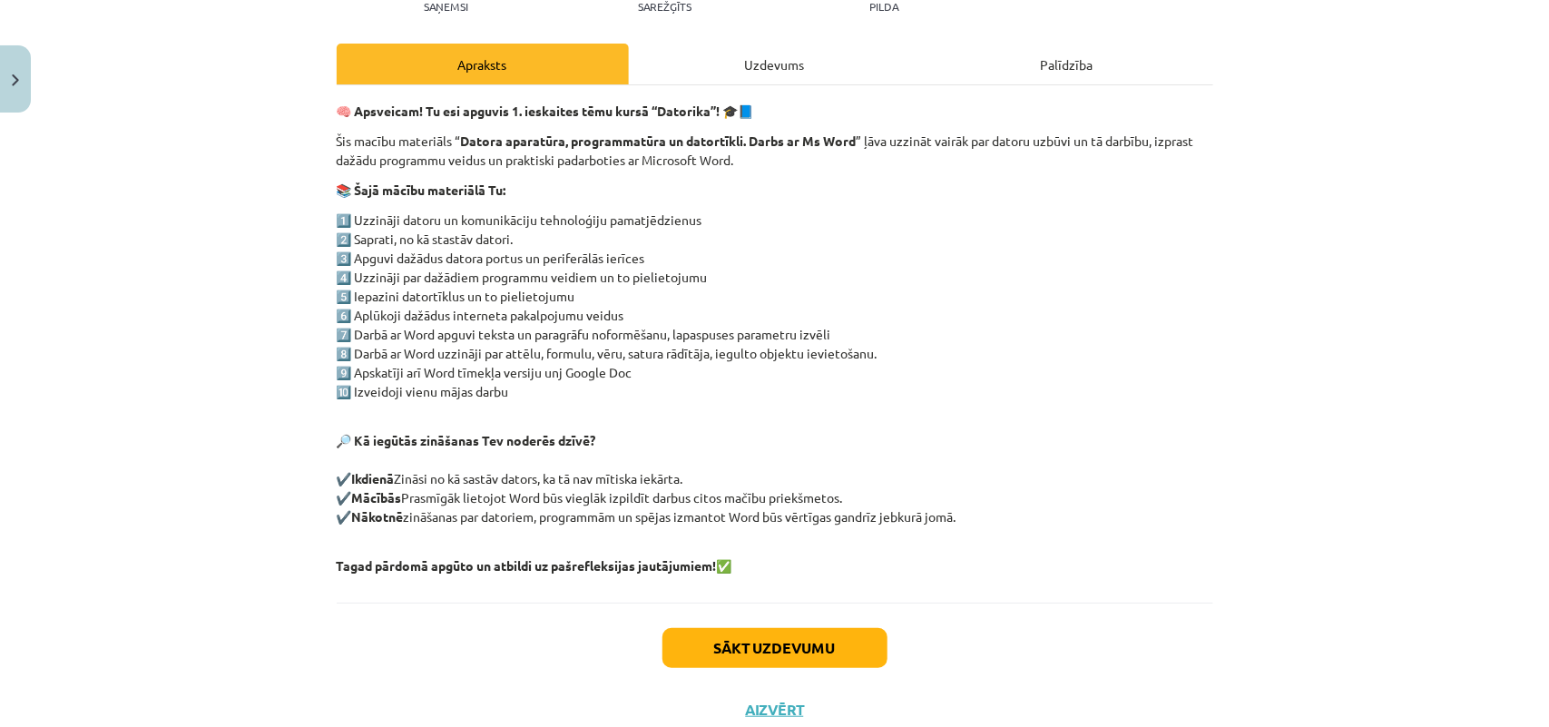
scroll to position [272, 0]
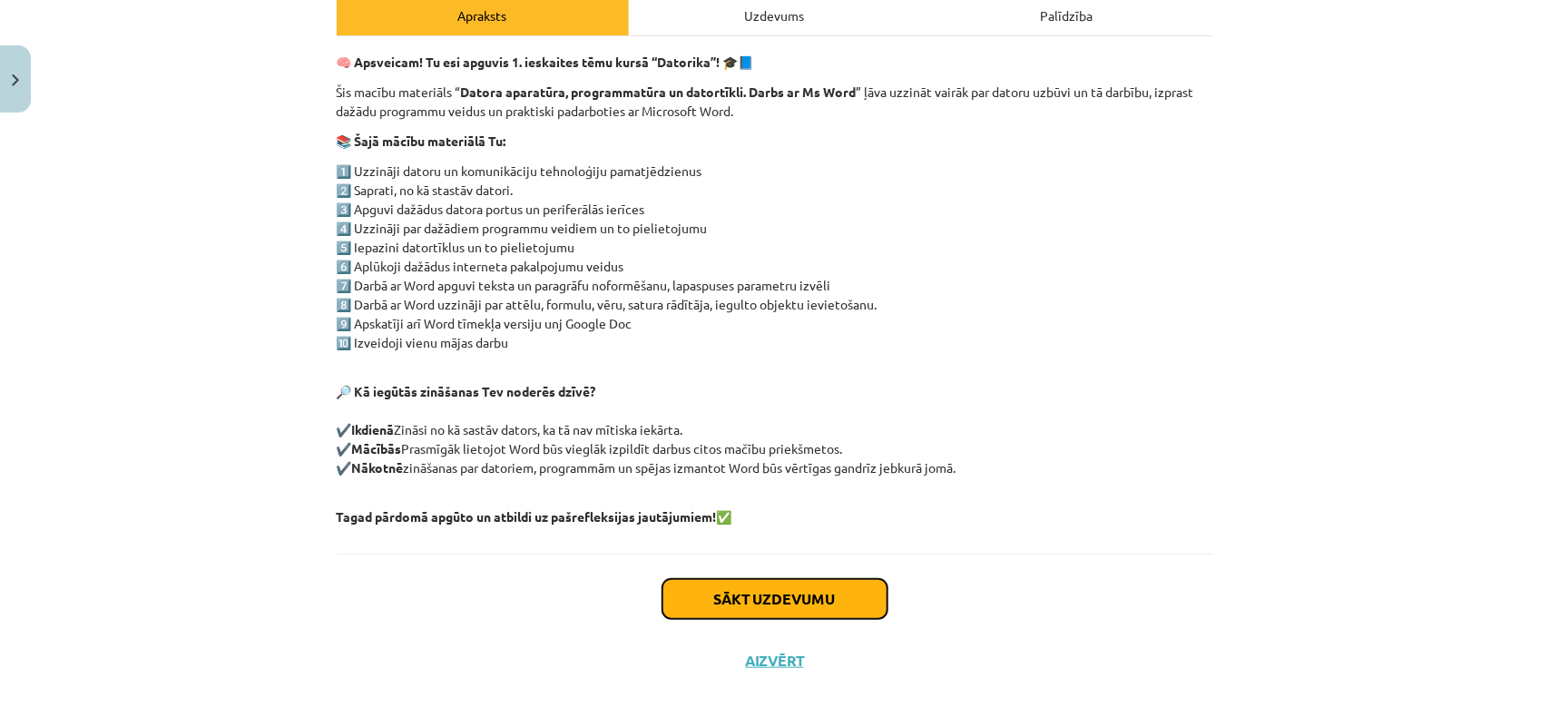
click at [778, 593] on button "Sākt uzdevumu" at bounding box center [774, 599] width 225 height 40
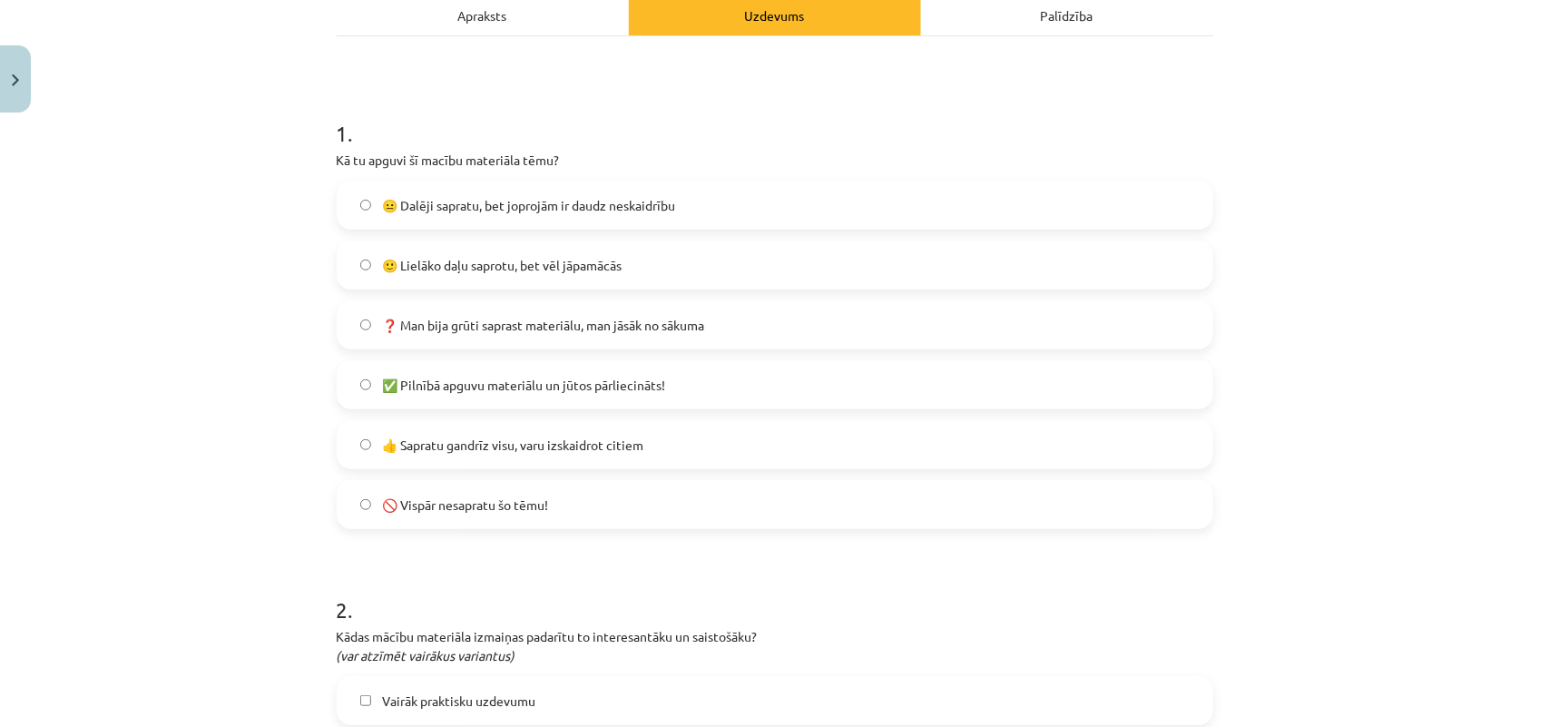
click at [628, 265] on label "🙂 Lielāko daļu saprotu, bet vēl jāpamācās" at bounding box center [774, 264] width 873 height 45
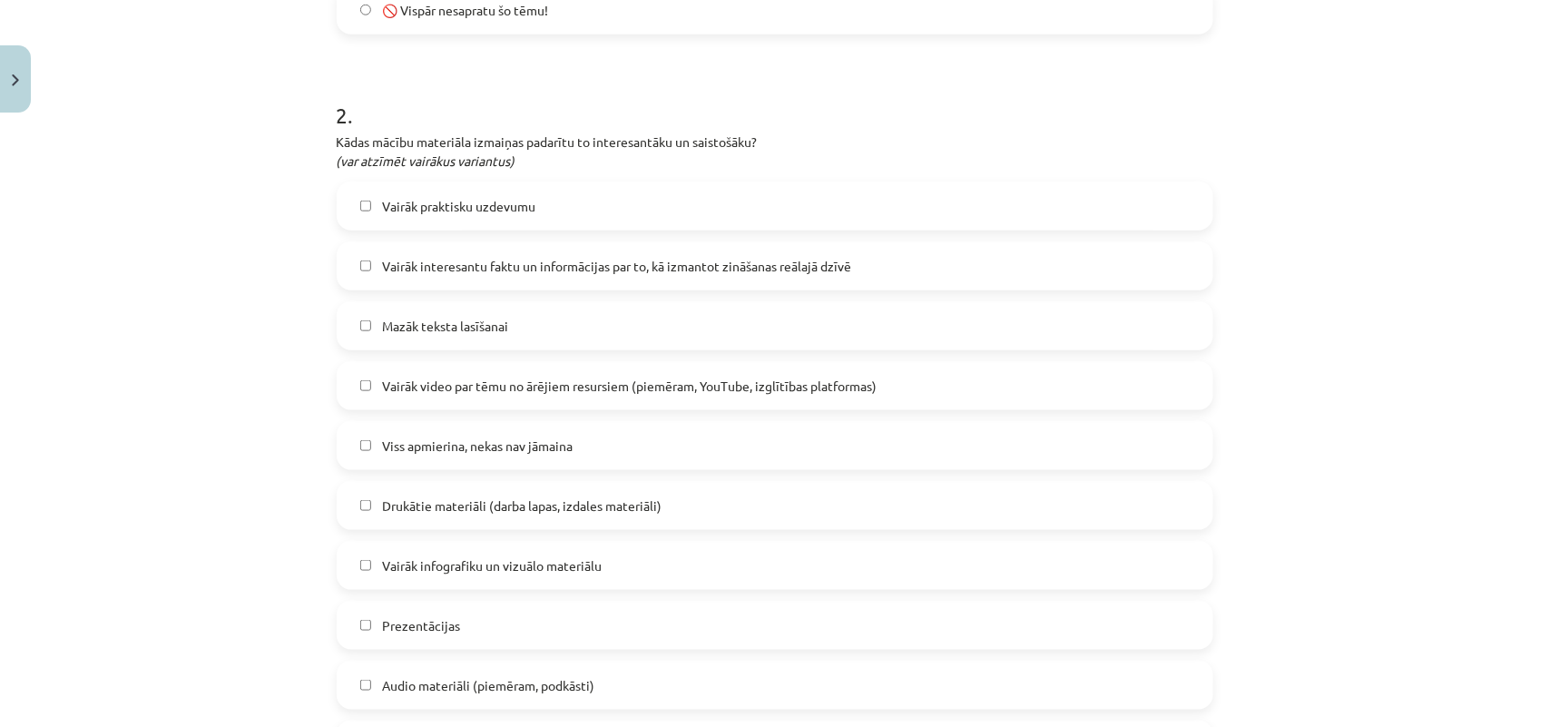
scroll to position [771, 0]
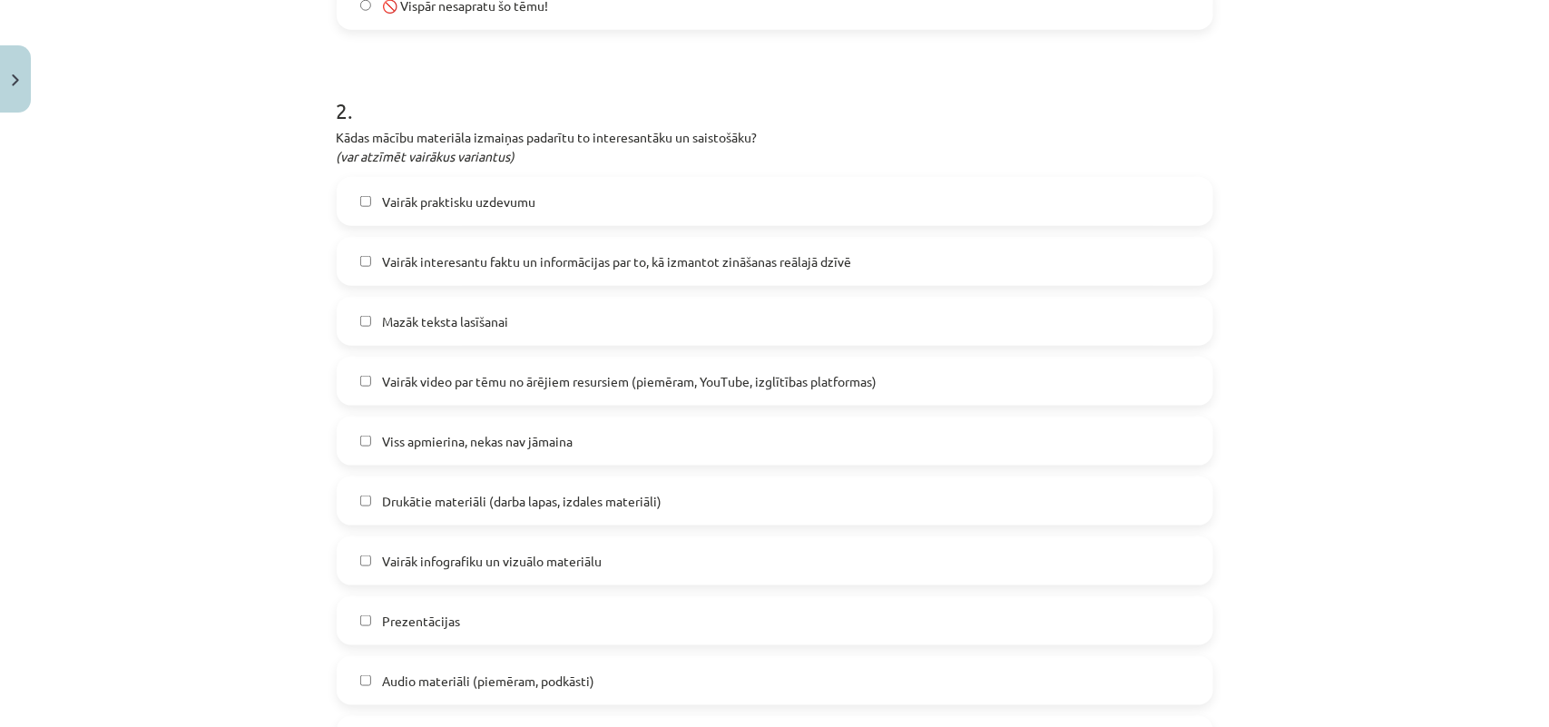
click at [347, 383] on label "Vairāk video par tēmu no ārējiem resursiem (piemēram, YouTube, izglītības platf…" at bounding box center [774, 380] width 873 height 45
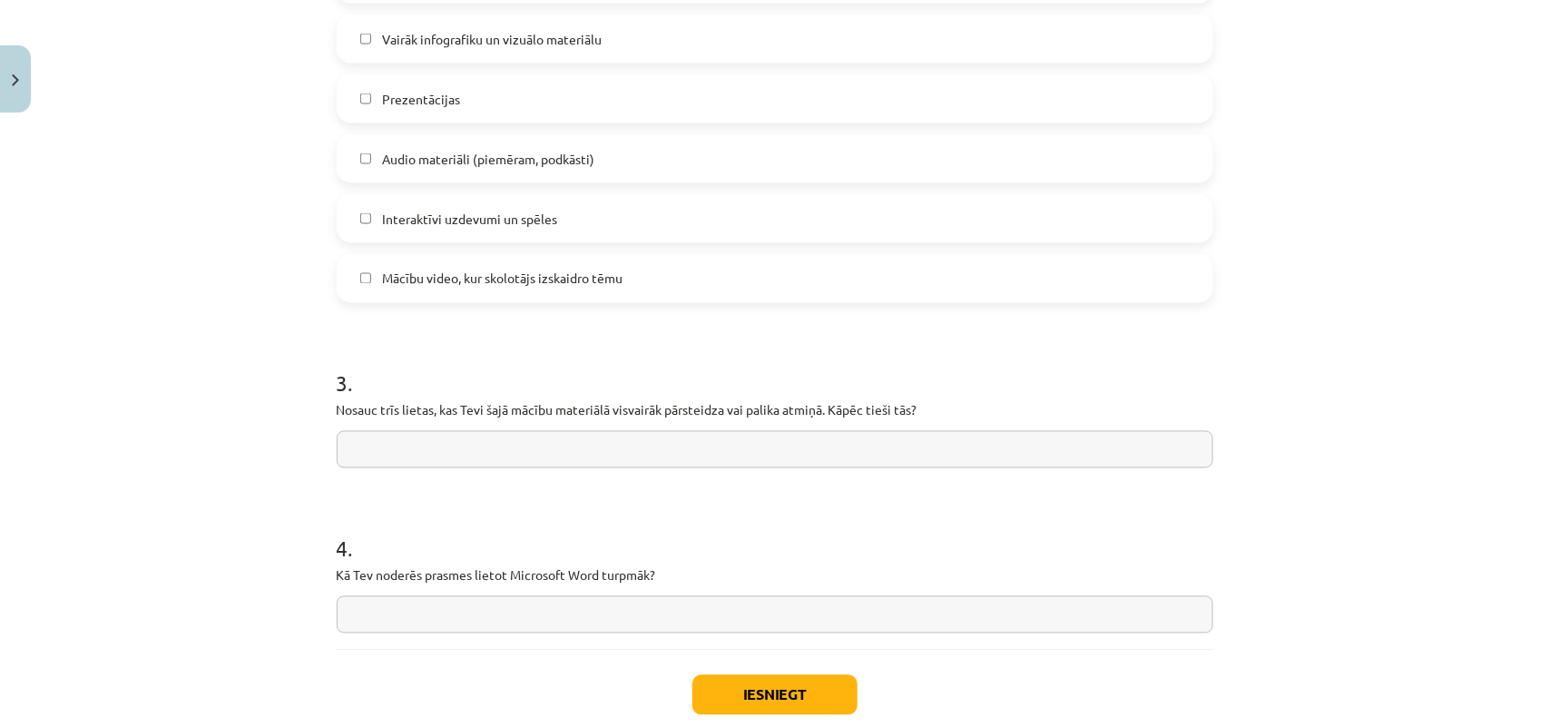
scroll to position [1316, 0]
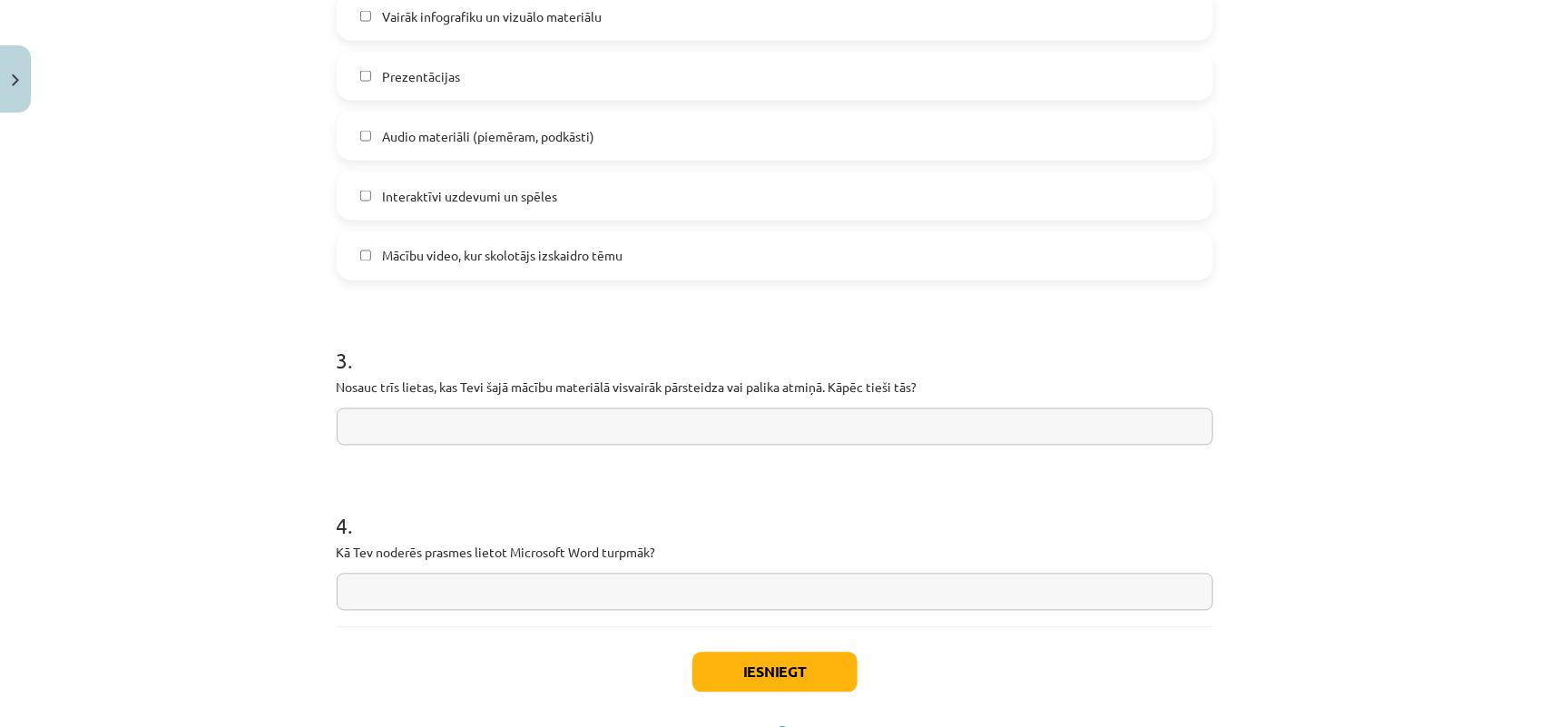
paste input "**********"
type input "**********"
click at [701, 428] on input "text" at bounding box center [775, 426] width 877 height 37
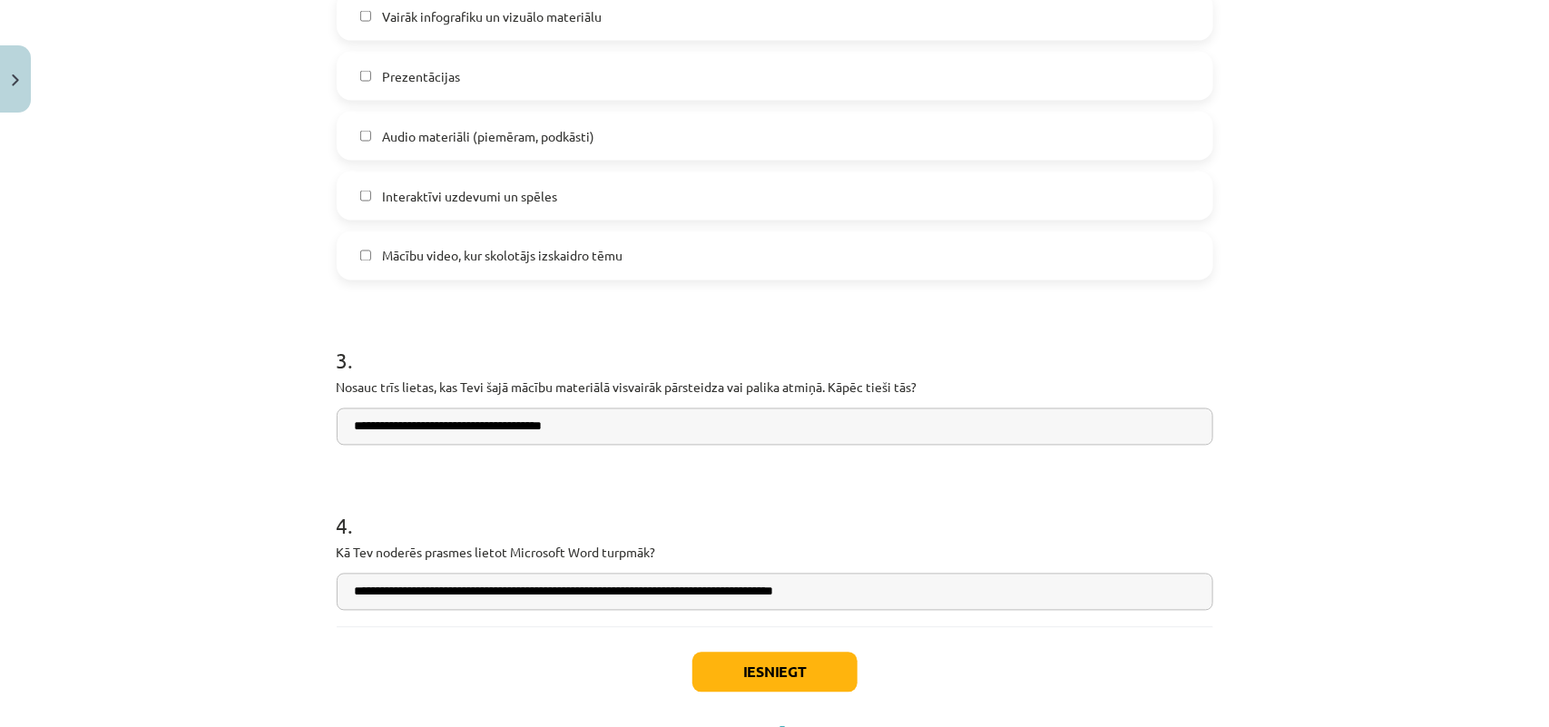
type input "**********"
click at [787, 663] on button "Iesniegt" at bounding box center [774, 672] width 165 height 40
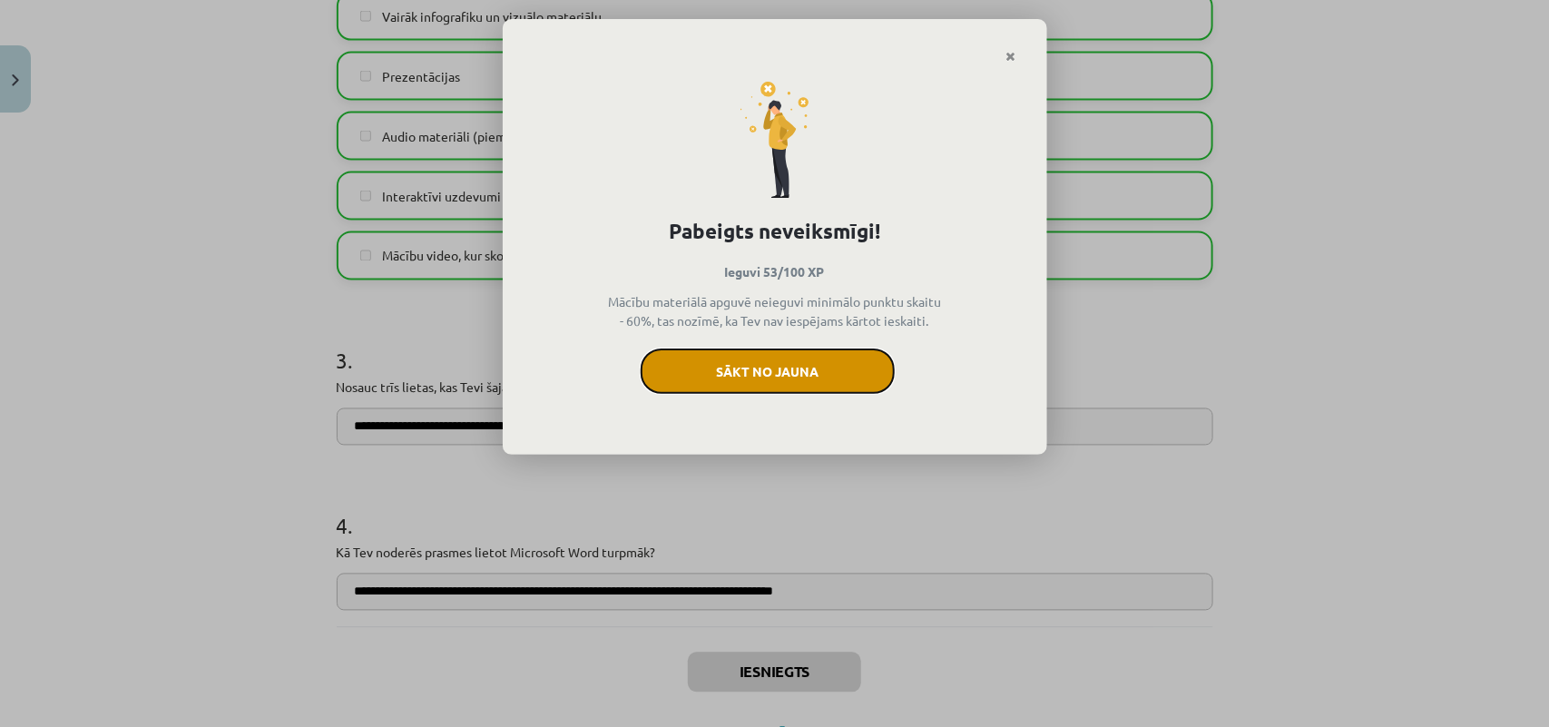
click at [782, 365] on button "Sākt no jauna" at bounding box center [768, 370] width 254 height 45
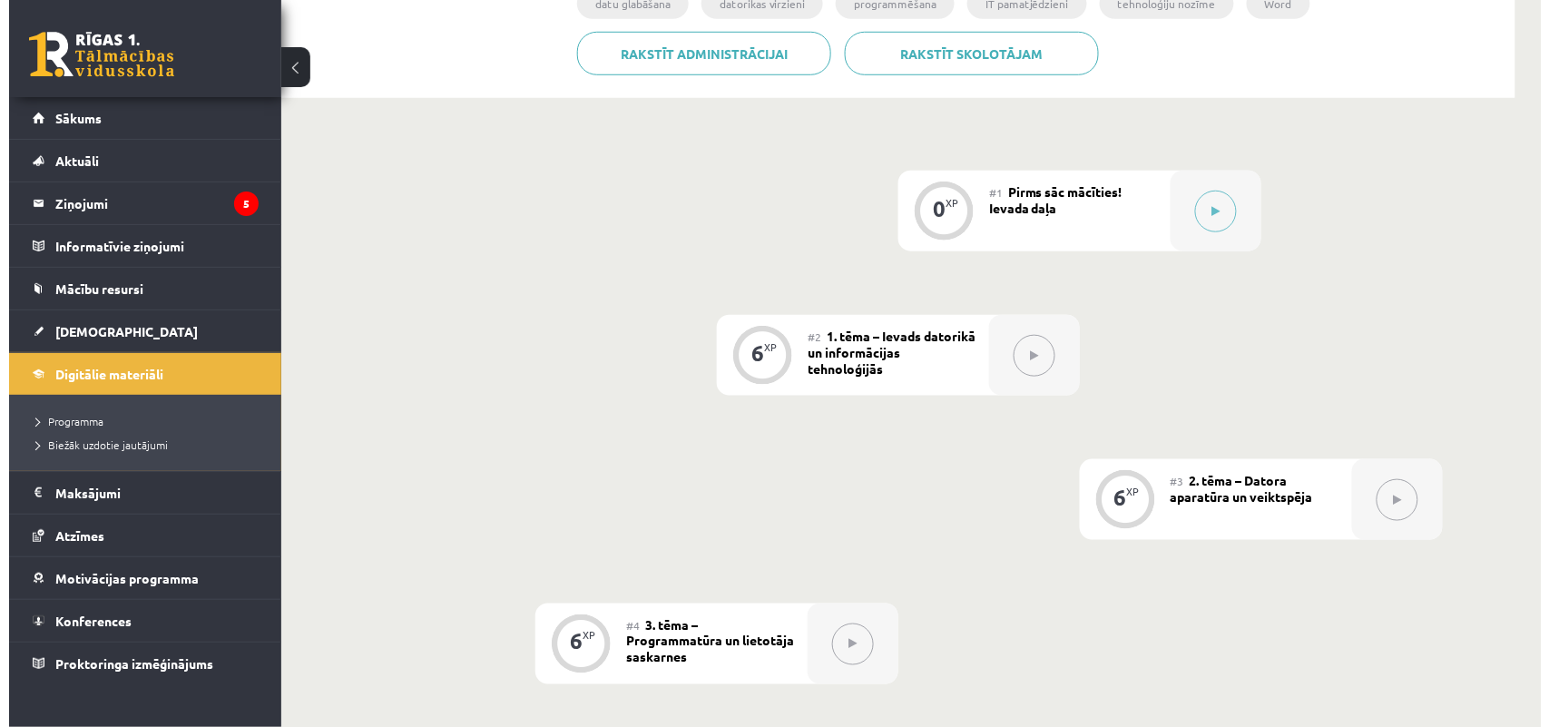
scroll to position [411, 0]
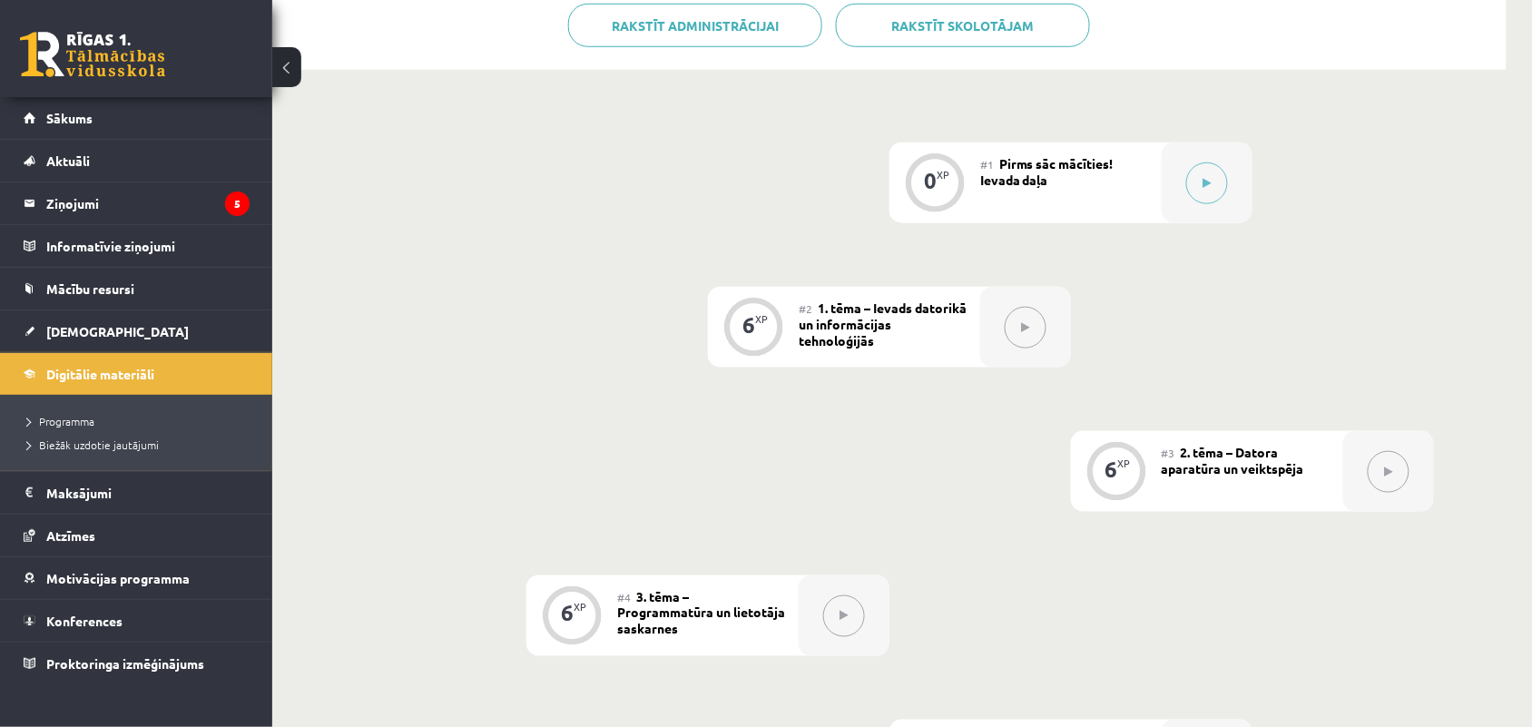
click at [1125, 181] on div "#1 Pirms sāc mācīties! Ievada daļa" at bounding box center [1070, 182] width 181 height 81
click at [1205, 183] on icon at bounding box center [1207, 183] width 8 height 11
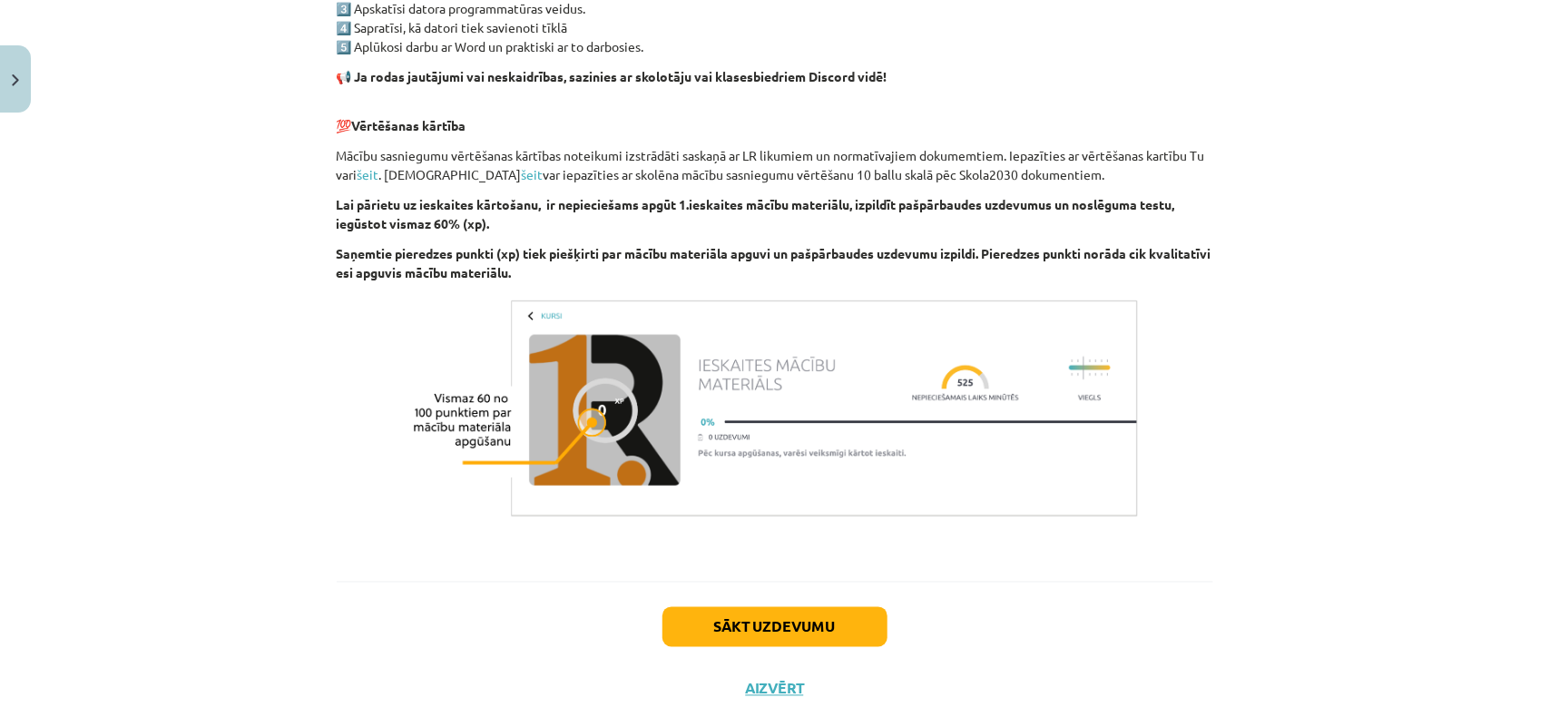
scroll to position [1198, 0]
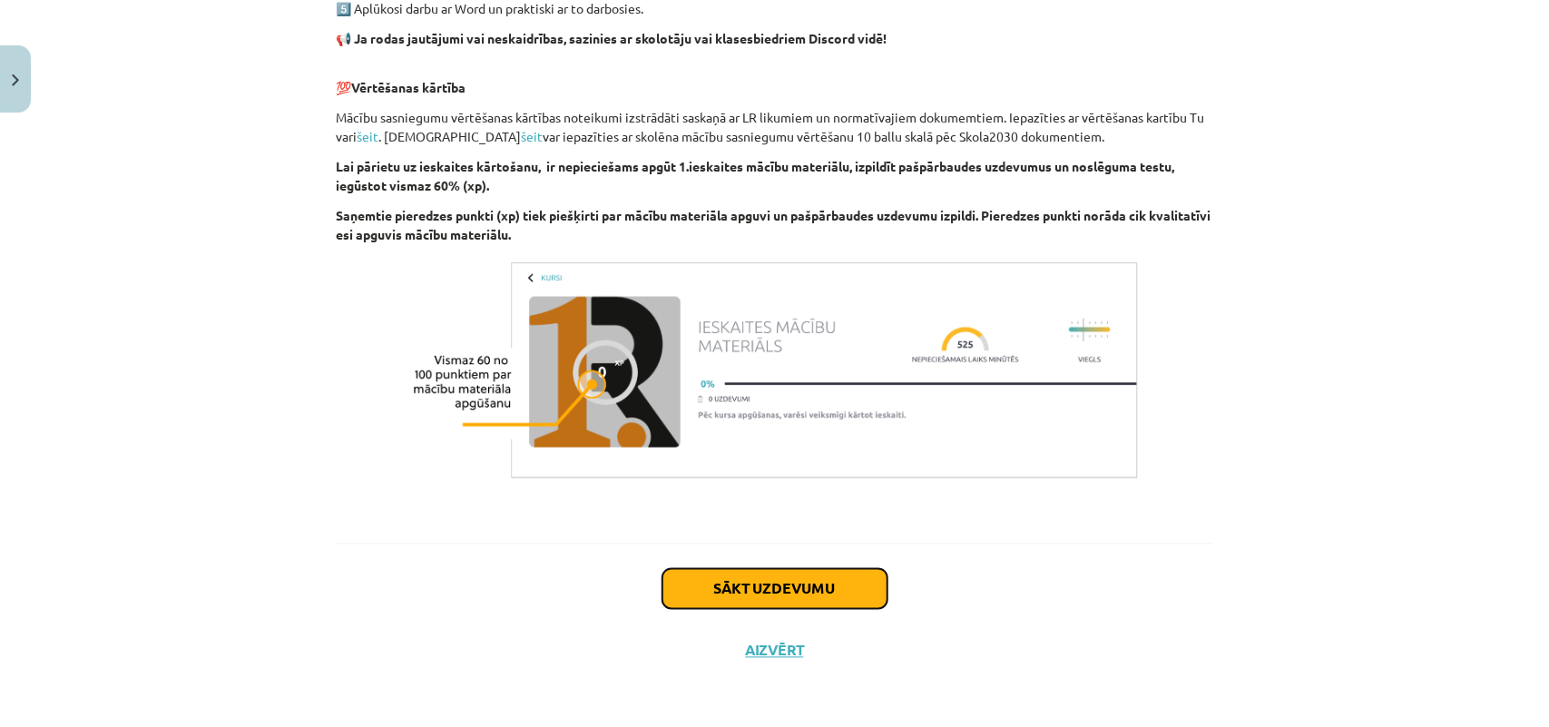
click at [803, 591] on button "Sākt uzdevumu" at bounding box center [774, 589] width 225 height 40
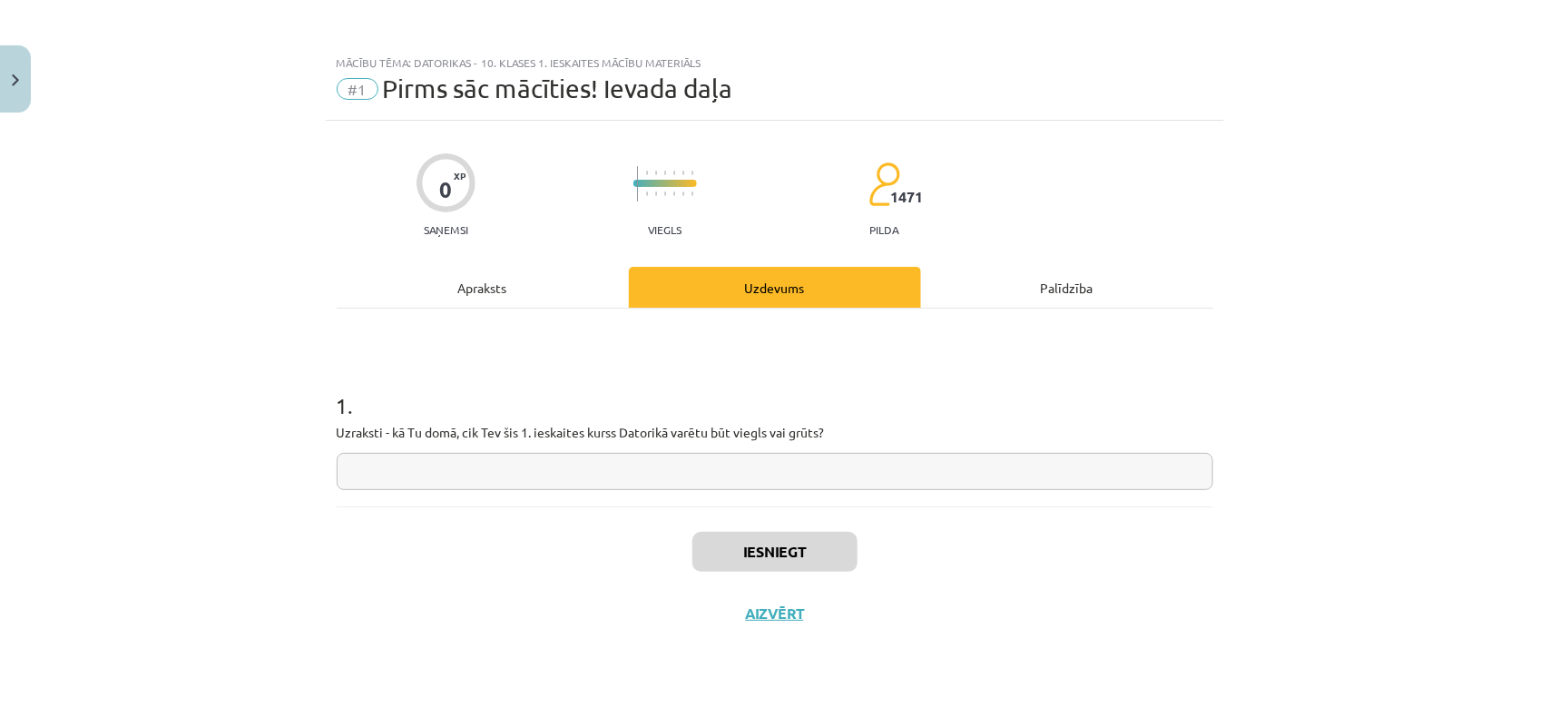
scroll to position [0, 0]
